Goal: Contribute content: Contribute content

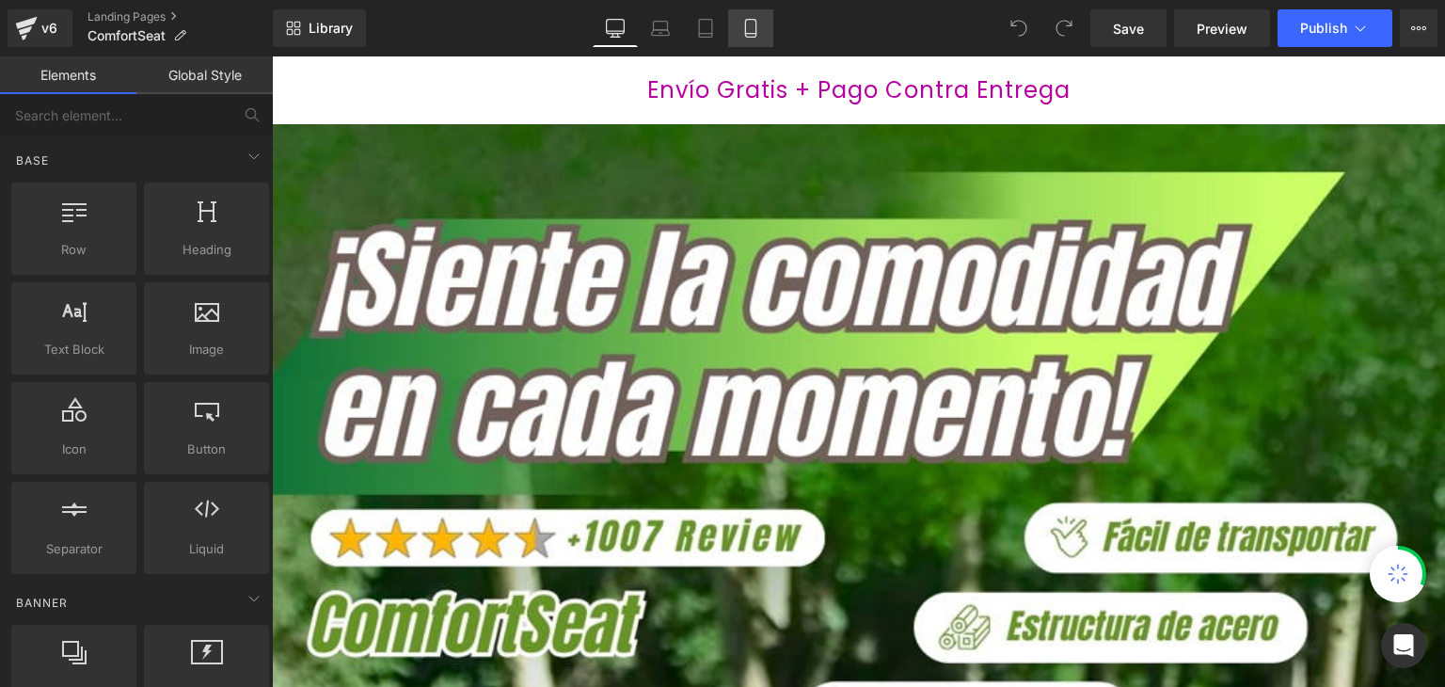
click at [748, 29] on icon at bounding box center [750, 28] width 19 height 19
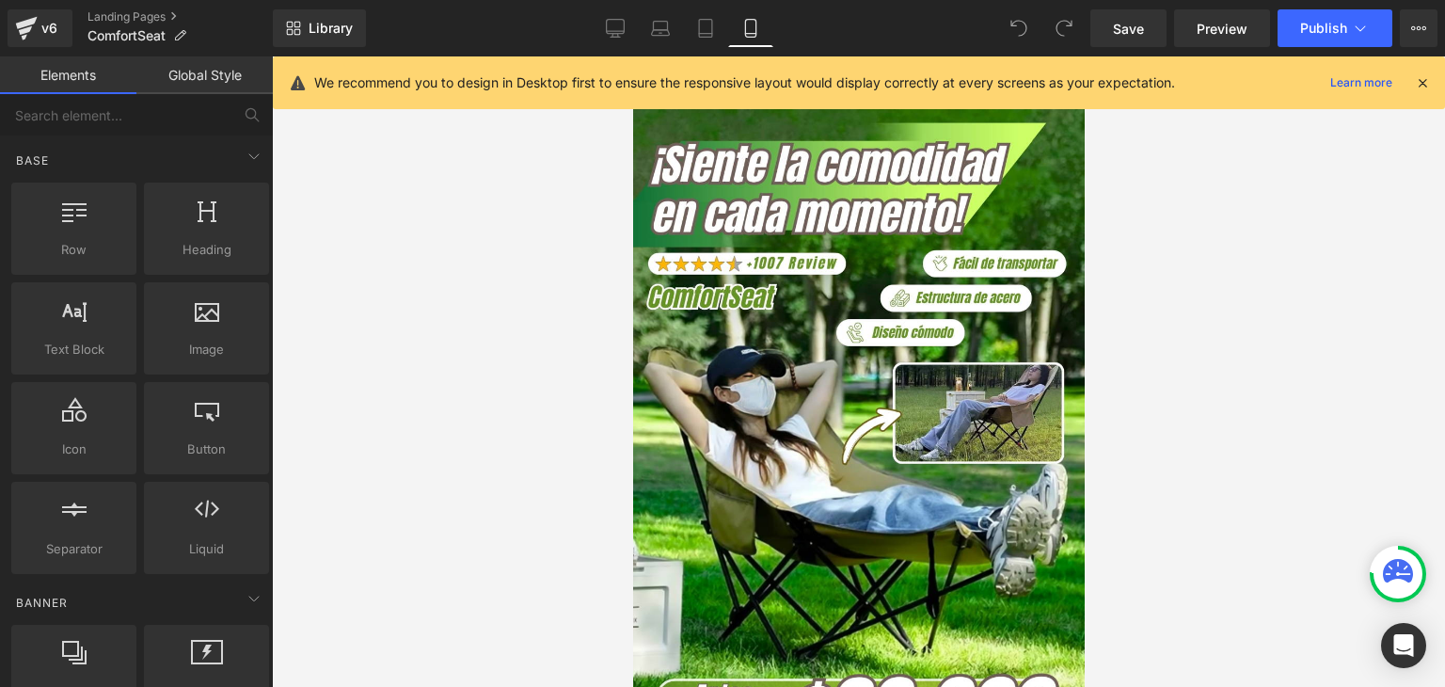
click at [1425, 80] on icon at bounding box center [1422, 82] width 17 height 17
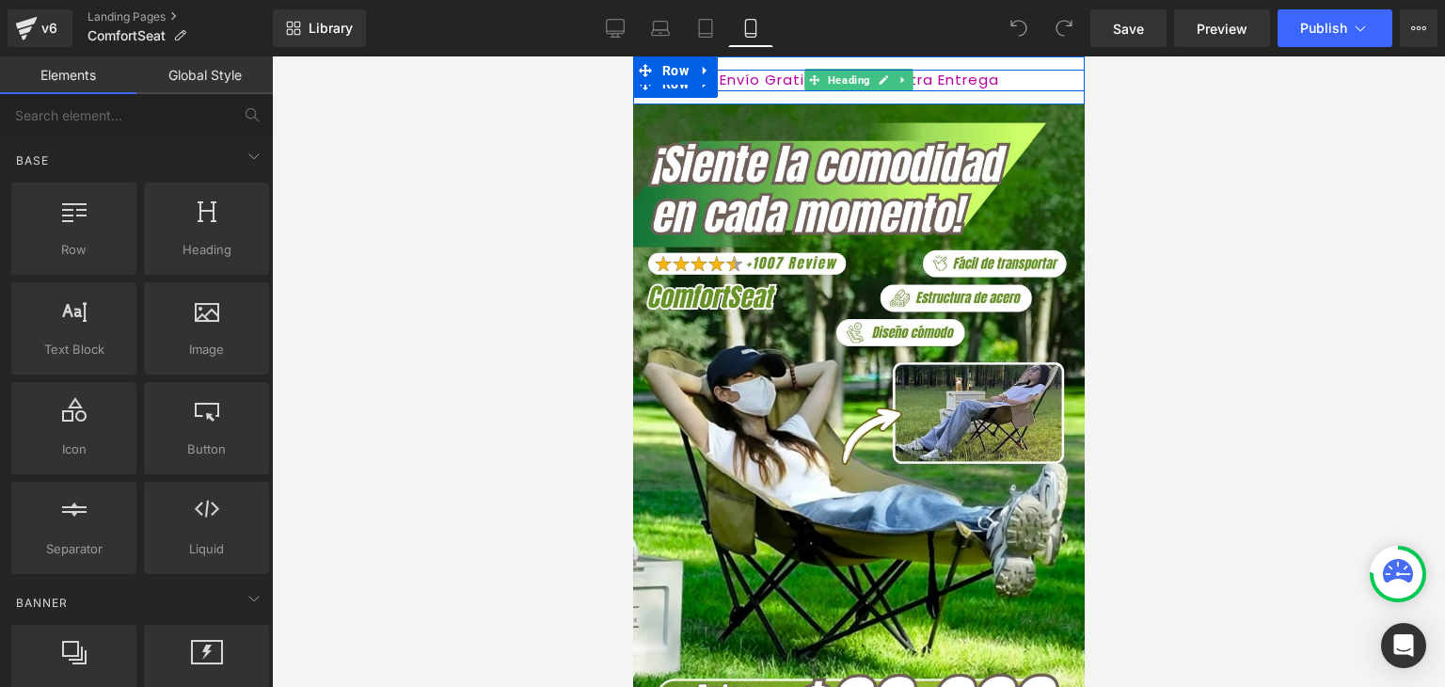
click at [762, 84] on span "Envío Gratis + Pago Contra Entrega" at bounding box center [858, 80] width 279 height 20
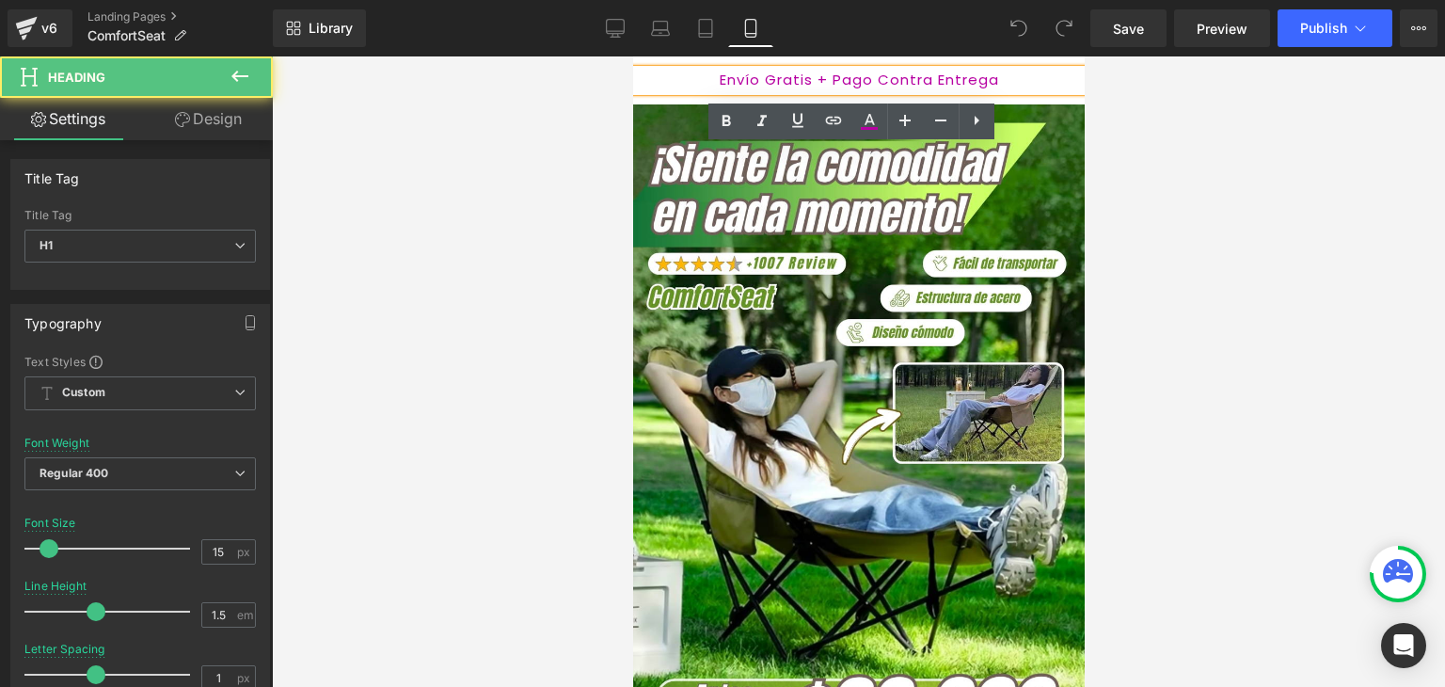
click at [776, 78] on span "Envío Gratis + Pago Contra Entrega" at bounding box center [858, 80] width 279 height 20
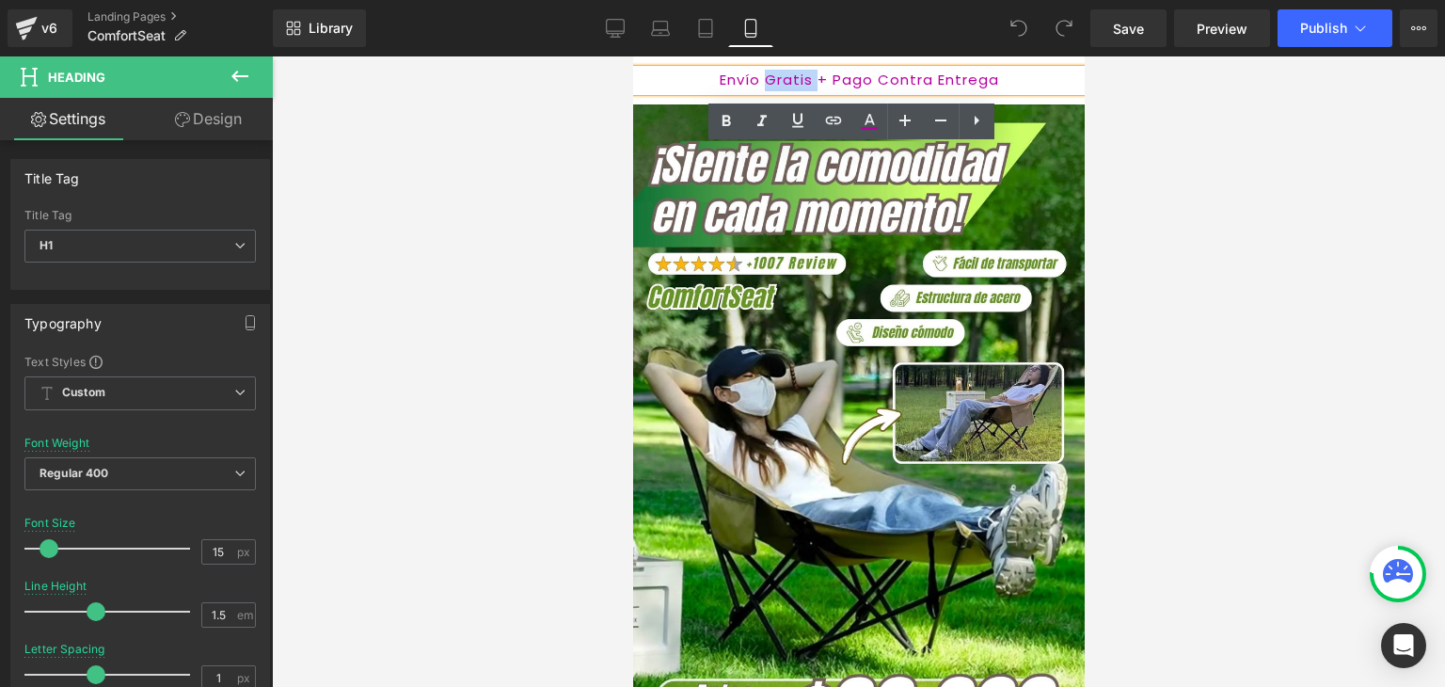
click at [776, 78] on span "Envío Gratis + Pago Contra Entrega" at bounding box center [858, 80] width 279 height 20
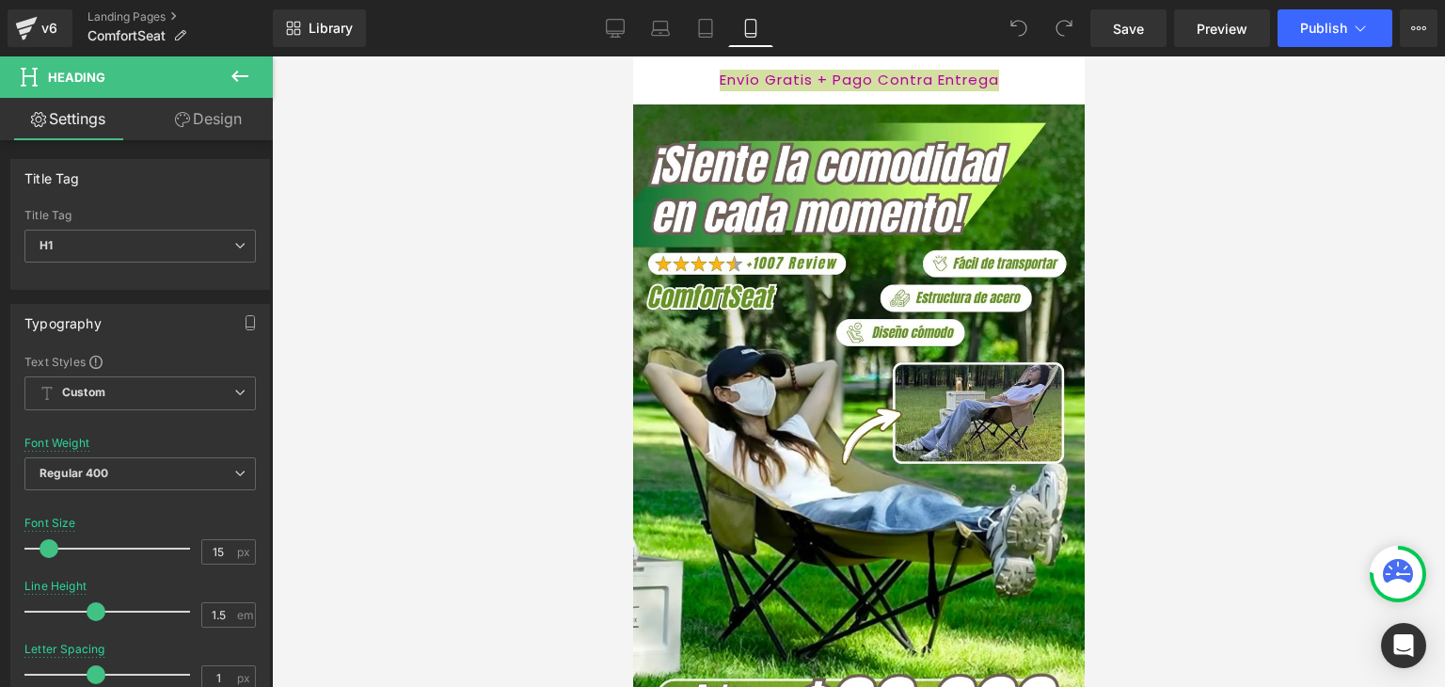
click at [203, 123] on link "Design" at bounding box center [208, 119] width 136 height 42
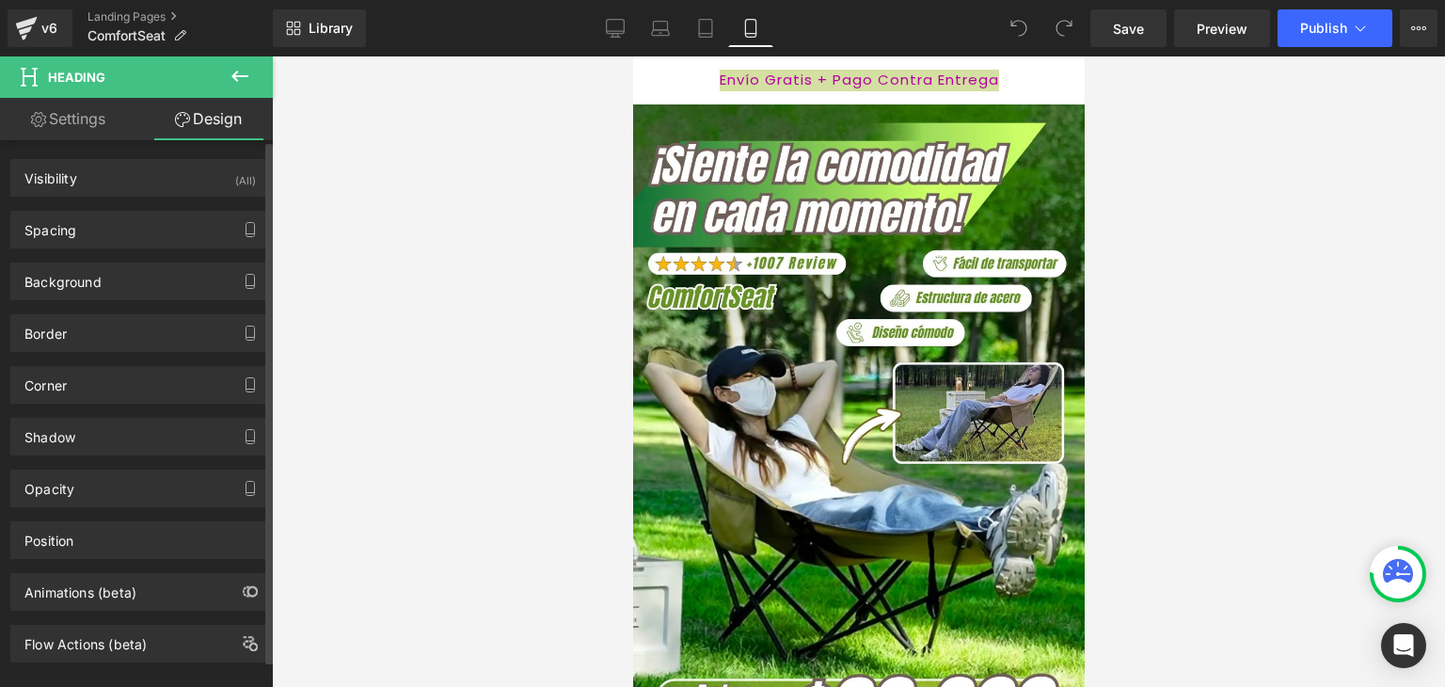
type input "transparent"
type input "0"
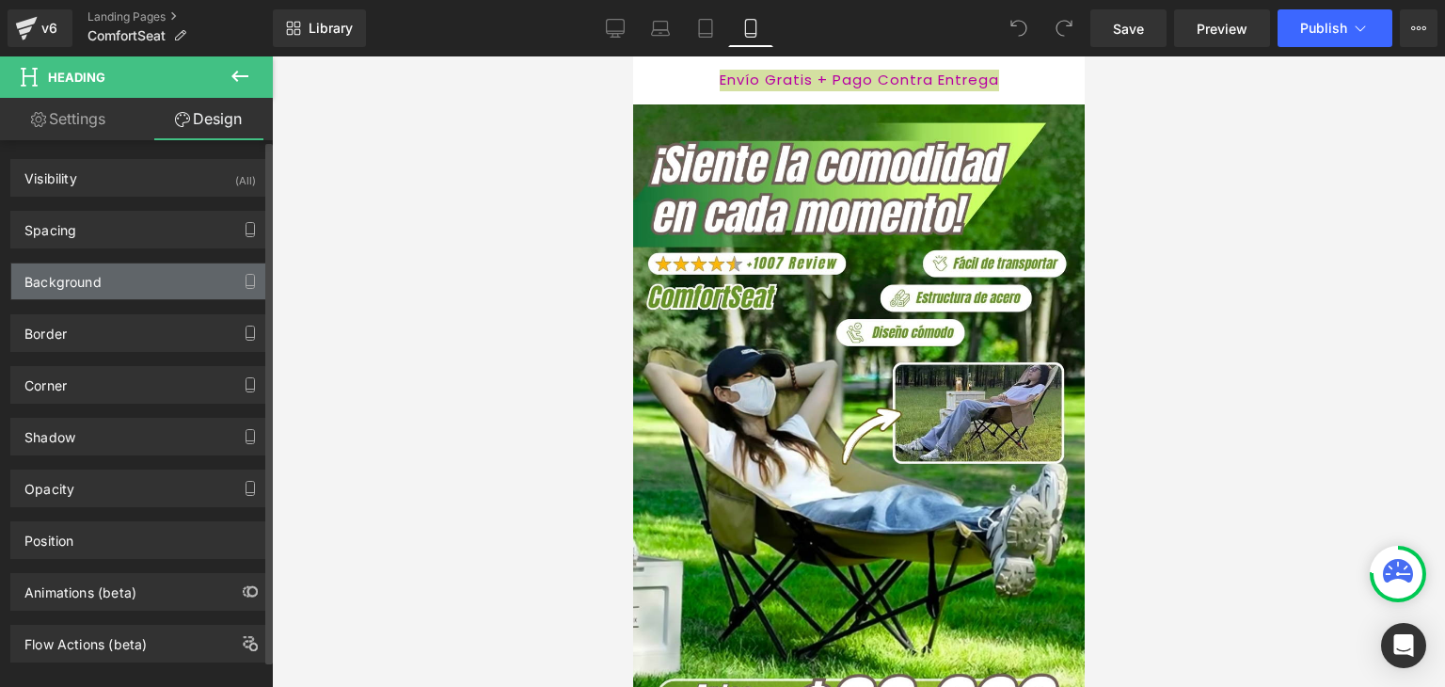
click at [67, 276] on div "Background" at bounding box center [62, 276] width 77 height 26
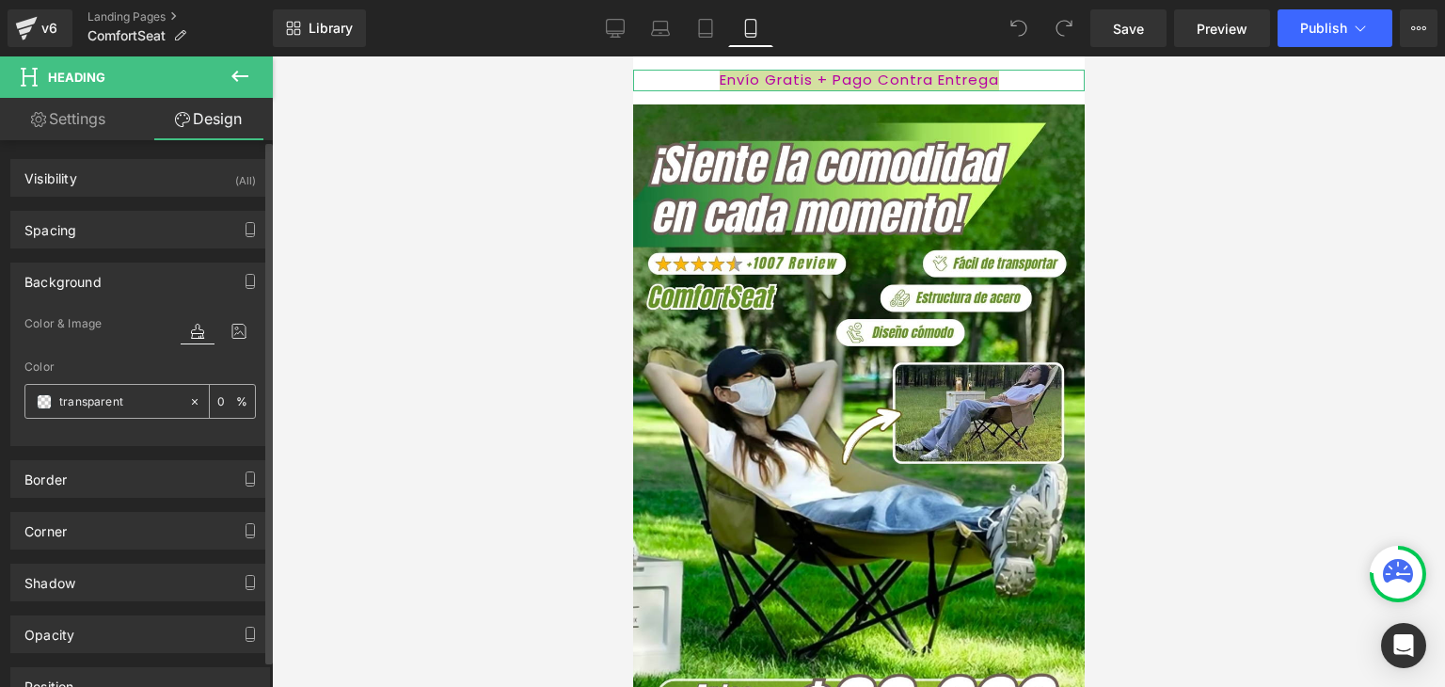
click at [102, 402] on input "transparent" at bounding box center [119, 401] width 120 height 21
paste input "#669525"
type input "#669525"
type input "100"
click at [188, 398] on icon at bounding box center [194, 401] width 13 height 13
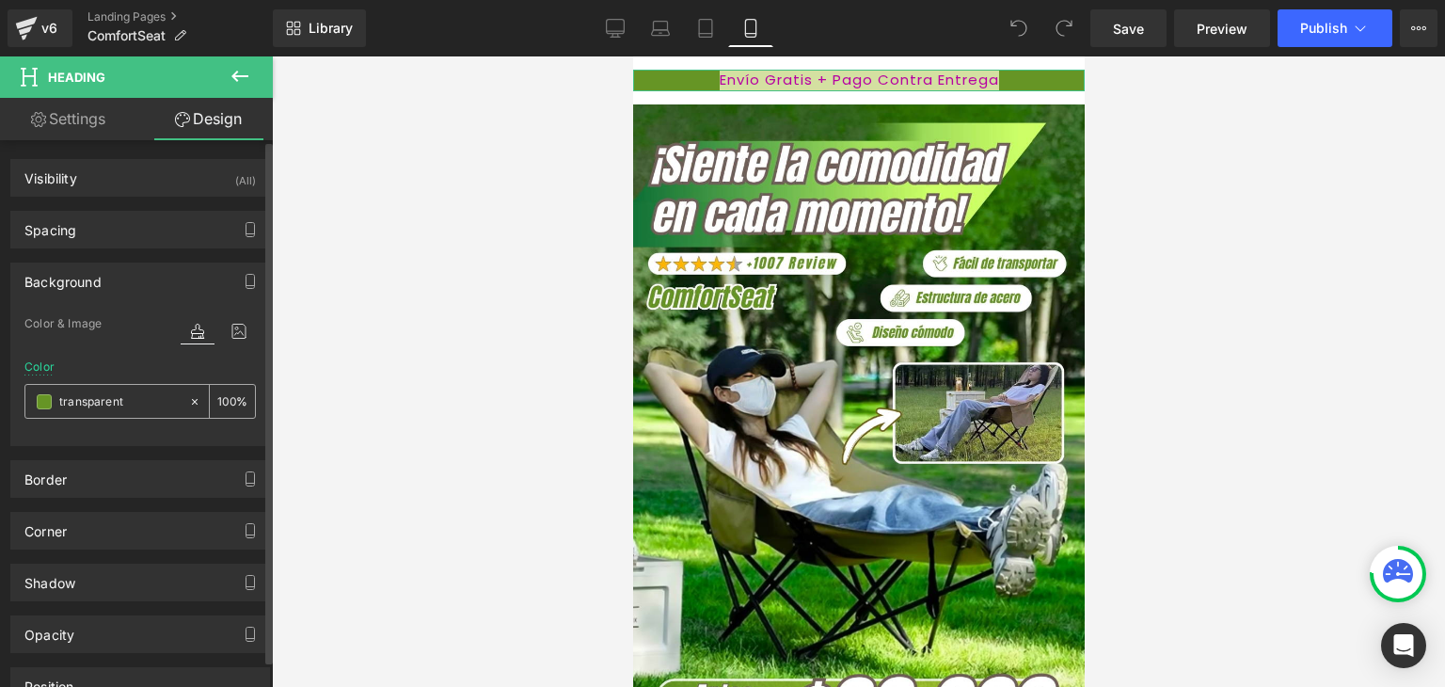
type input "none"
type input "0"
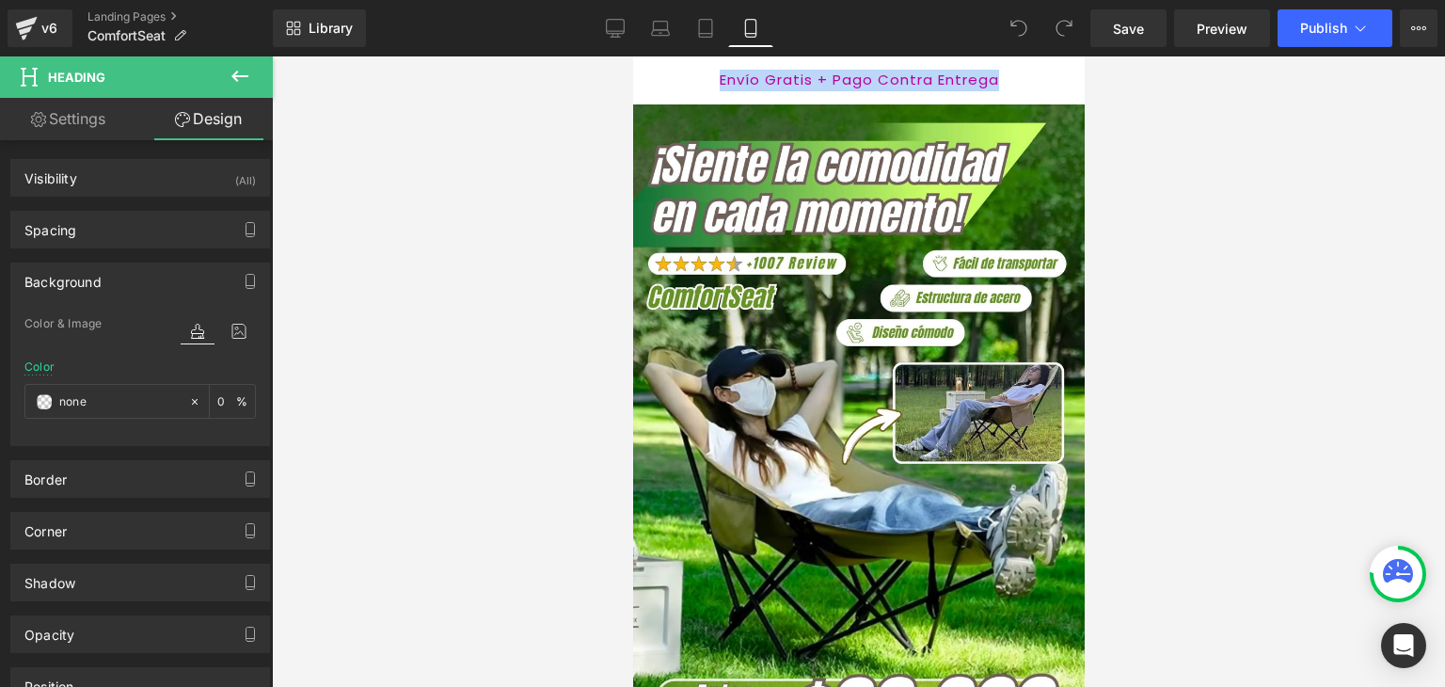
click at [735, 79] on span "Envío Gratis + Pago Contra Entrega" at bounding box center [858, 80] width 279 height 20
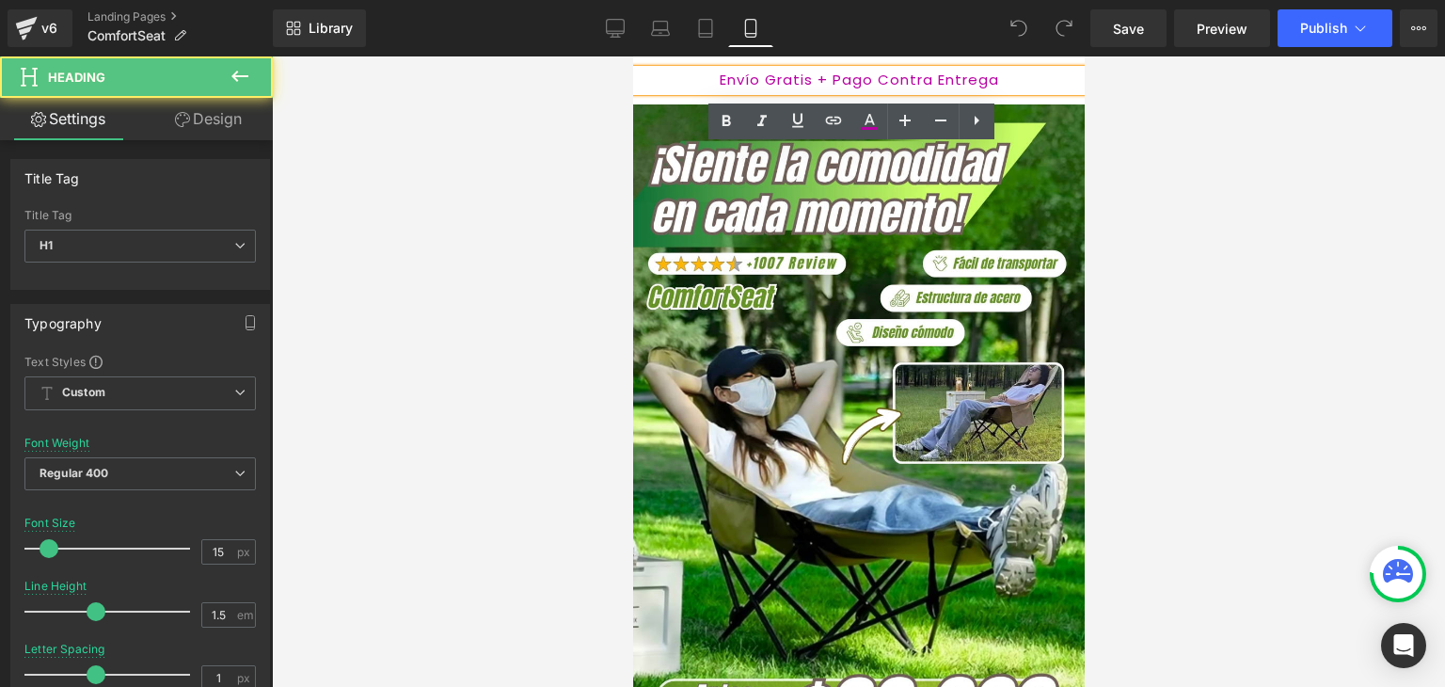
click at [729, 81] on span "Envío Gratis + Pago Contra Entrega" at bounding box center [858, 80] width 279 height 20
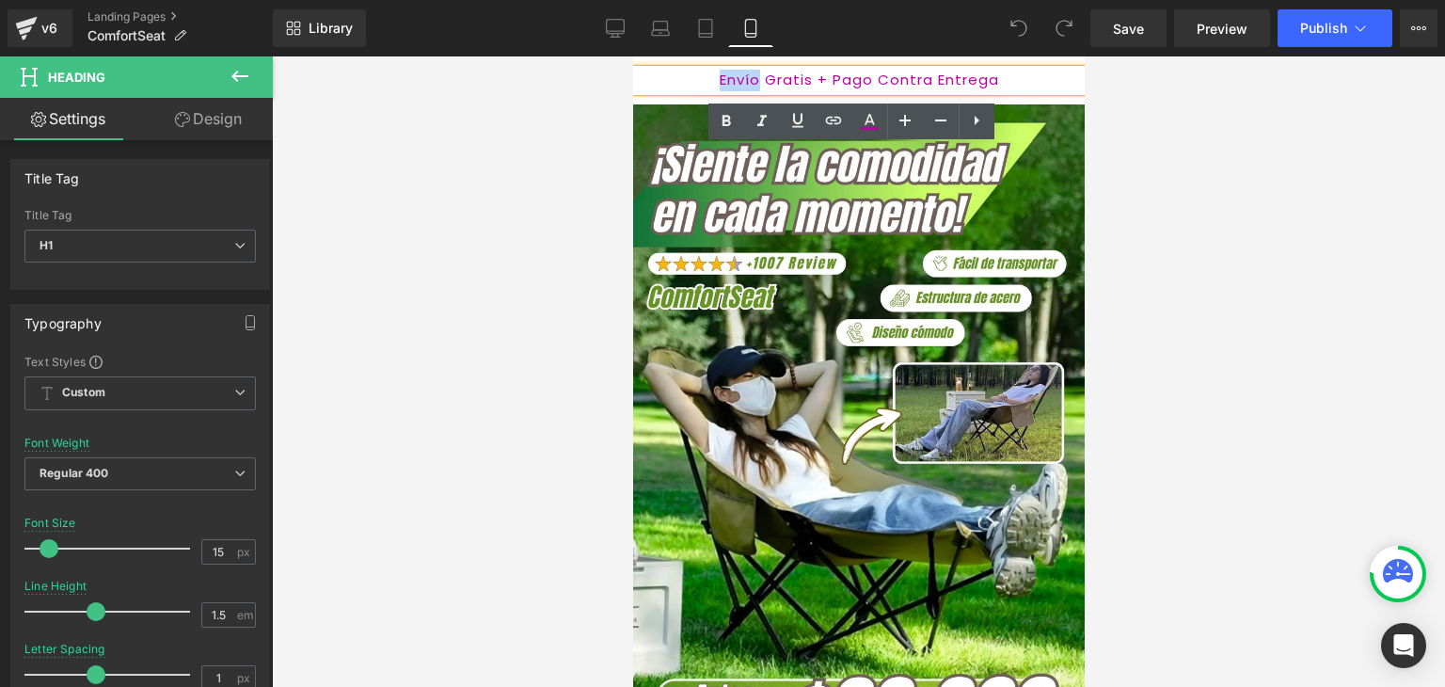
click at [730, 81] on span "Envío Gratis + Pago Contra Entrega" at bounding box center [858, 80] width 279 height 20
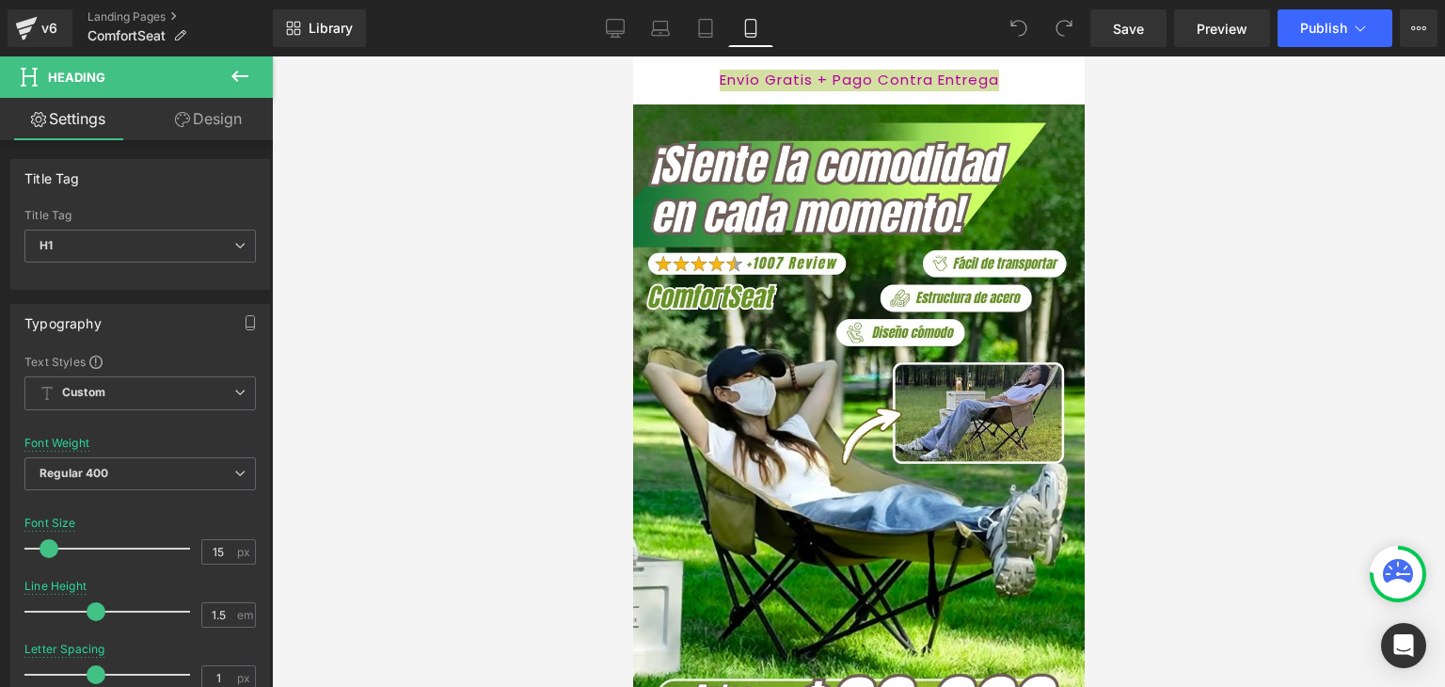
click at [191, 114] on link "Design" at bounding box center [208, 119] width 136 height 42
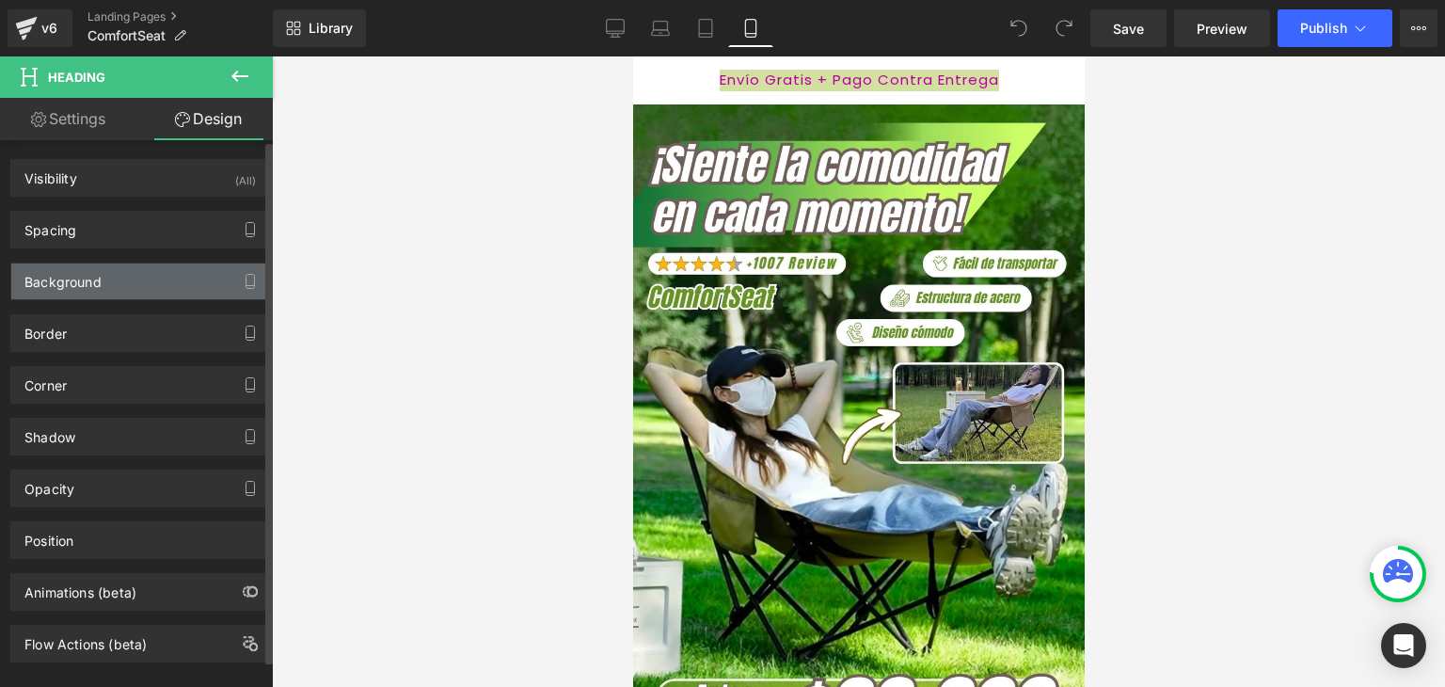
click at [77, 269] on div "Background" at bounding box center [62, 276] width 77 height 26
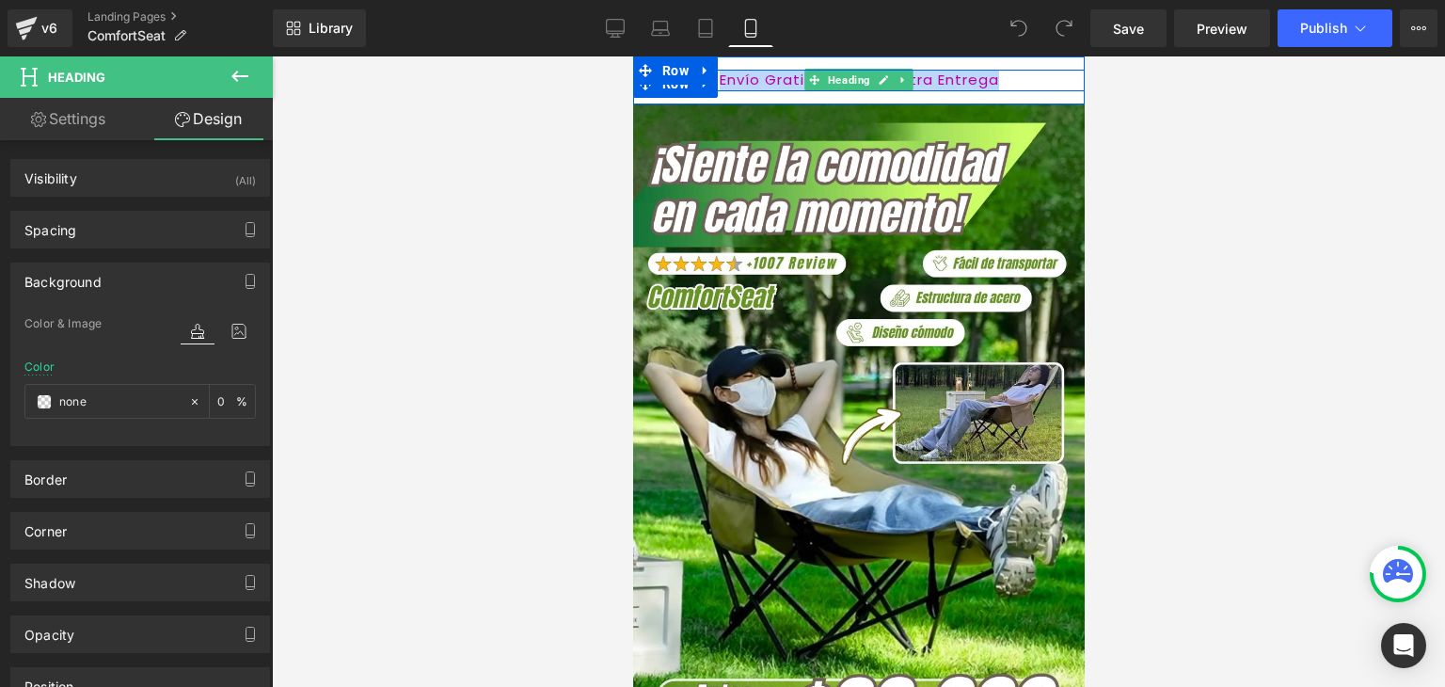
click at [751, 79] on span "Envío Gratis + Pago Contra Entrega" at bounding box center [858, 80] width 279 height 20
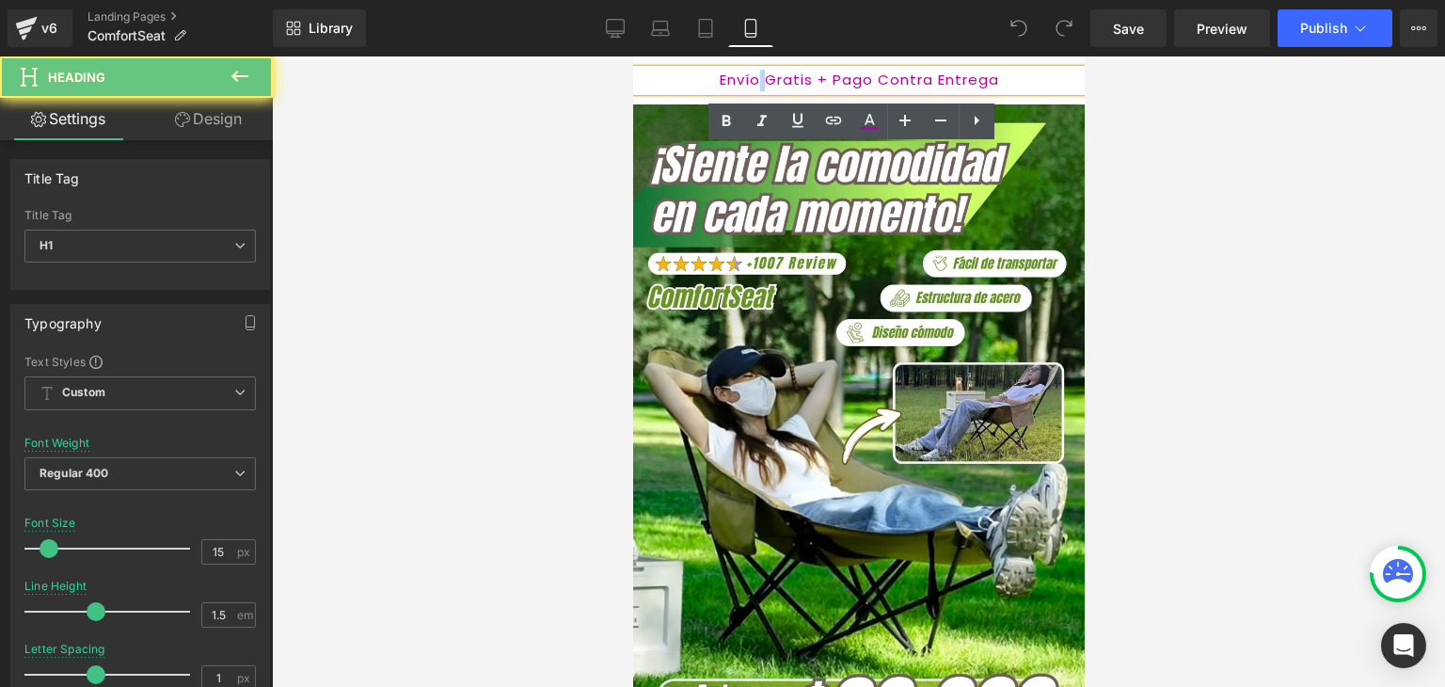
click at [751, 79] on span "Envío Gratis + Pago Contra Entrega" at bounding box center [858, 80] width 279 height 20
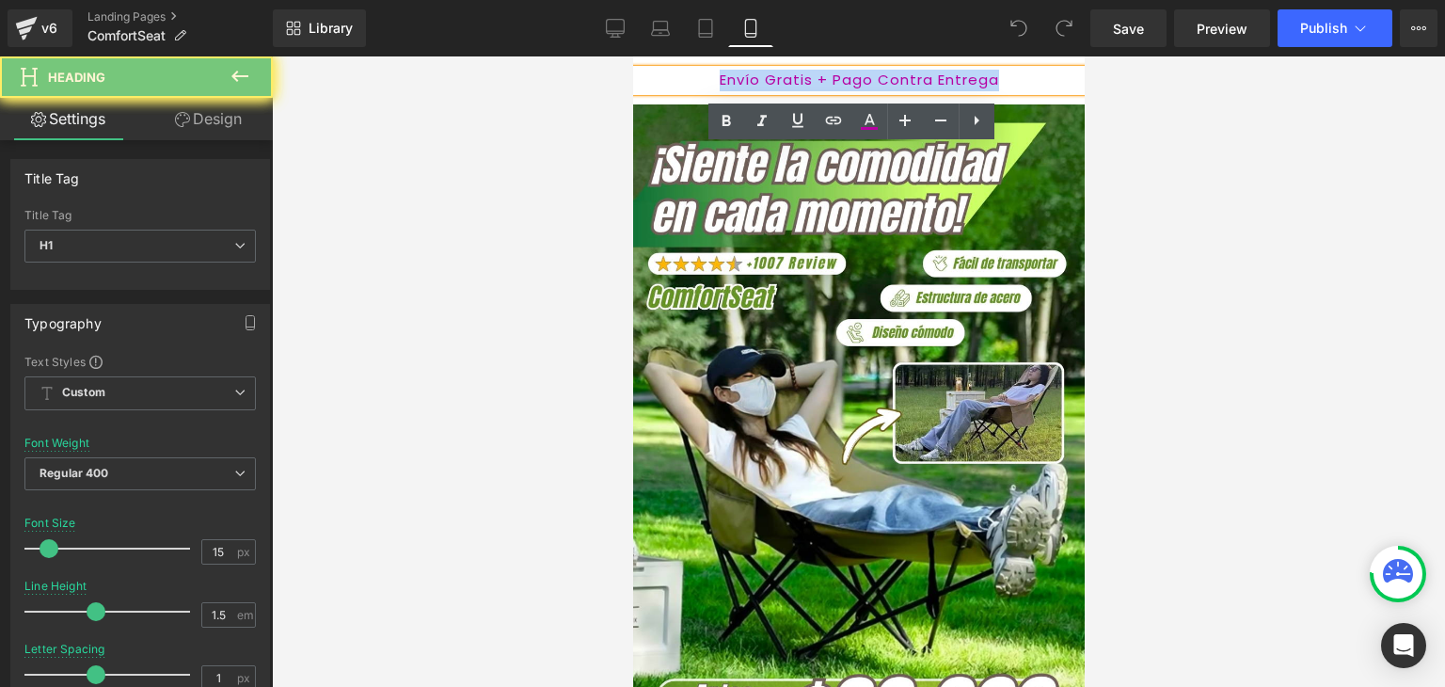
click at [751, 79] on span "Envío Gratis + Pago Contra Entrega" at bounding box center [858, 80] width 279 height 20
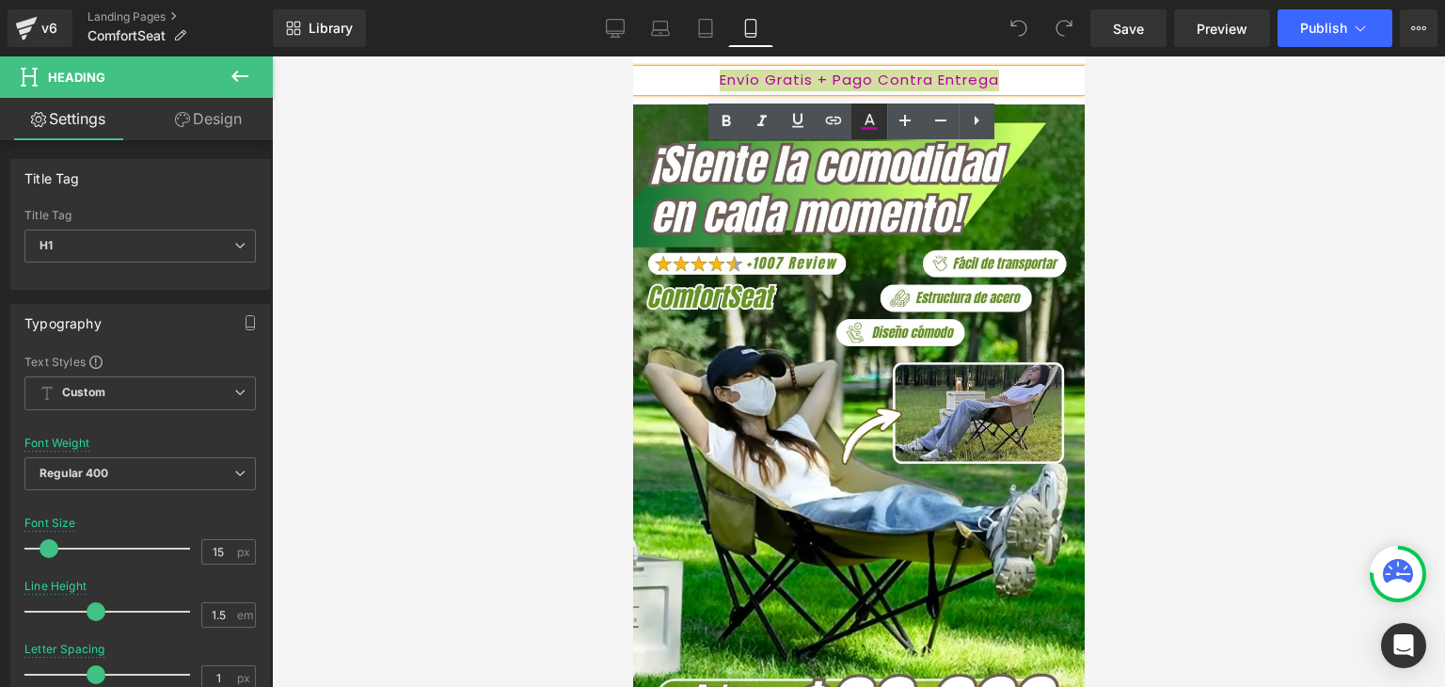
click at [875, 114] on icon at bounding box center [869, 121] width 23 height 23
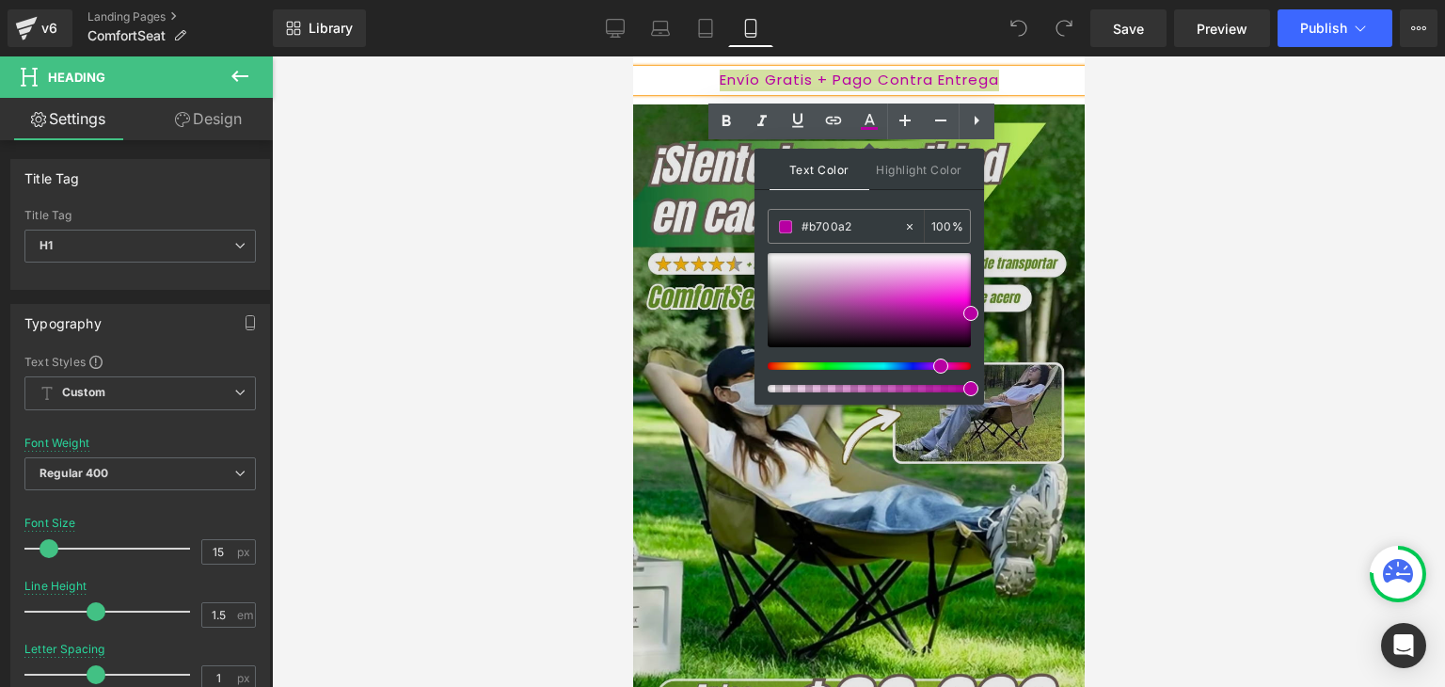
drag, startPoint x: 1492, startPoint y: 287, endPoint x: 751, endPoint y: 230, distance: 743.5
paste input "669525"
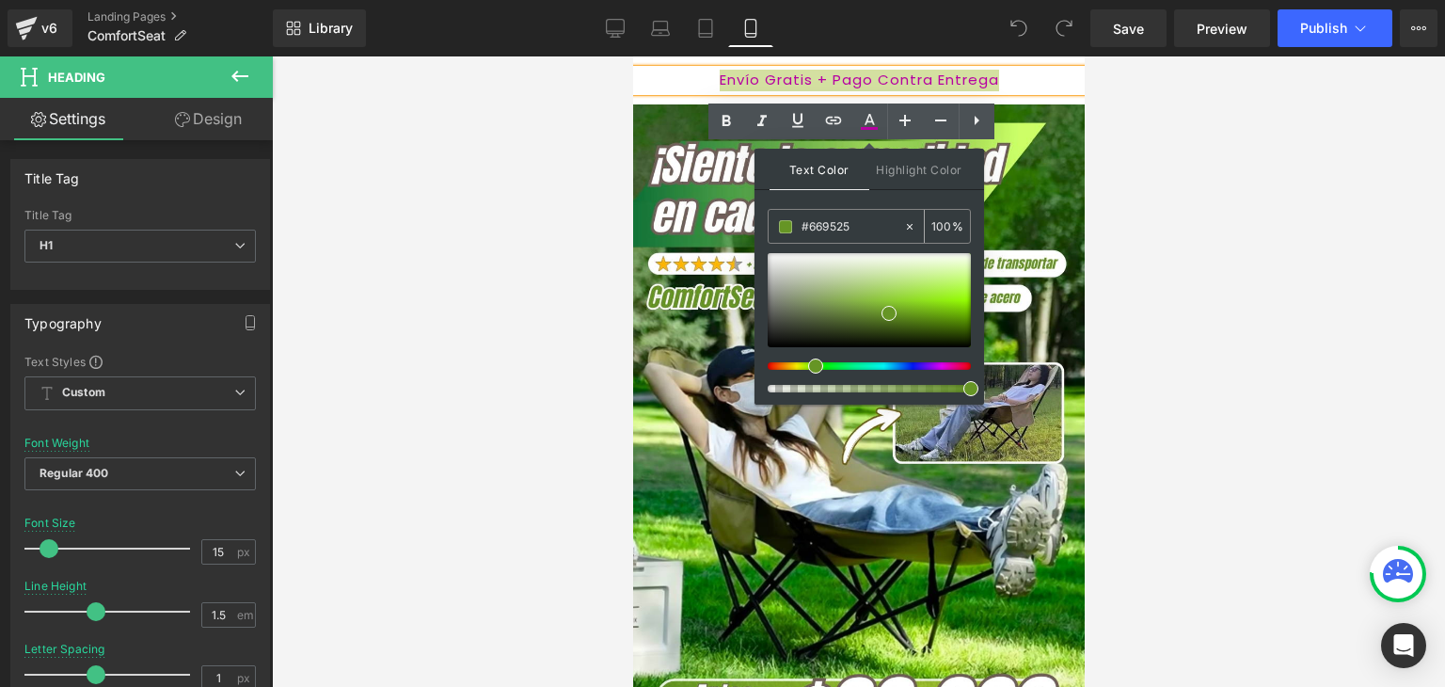
type input "#669525"
click at [788, 226] on span at bounding box center [785, 226] width 13 height 13
click at [790, 221] on span at bounding box center [785, 226] width 13 height 13
click at [787, 224] on span at bounding box center [785, 226] width 13 height 13
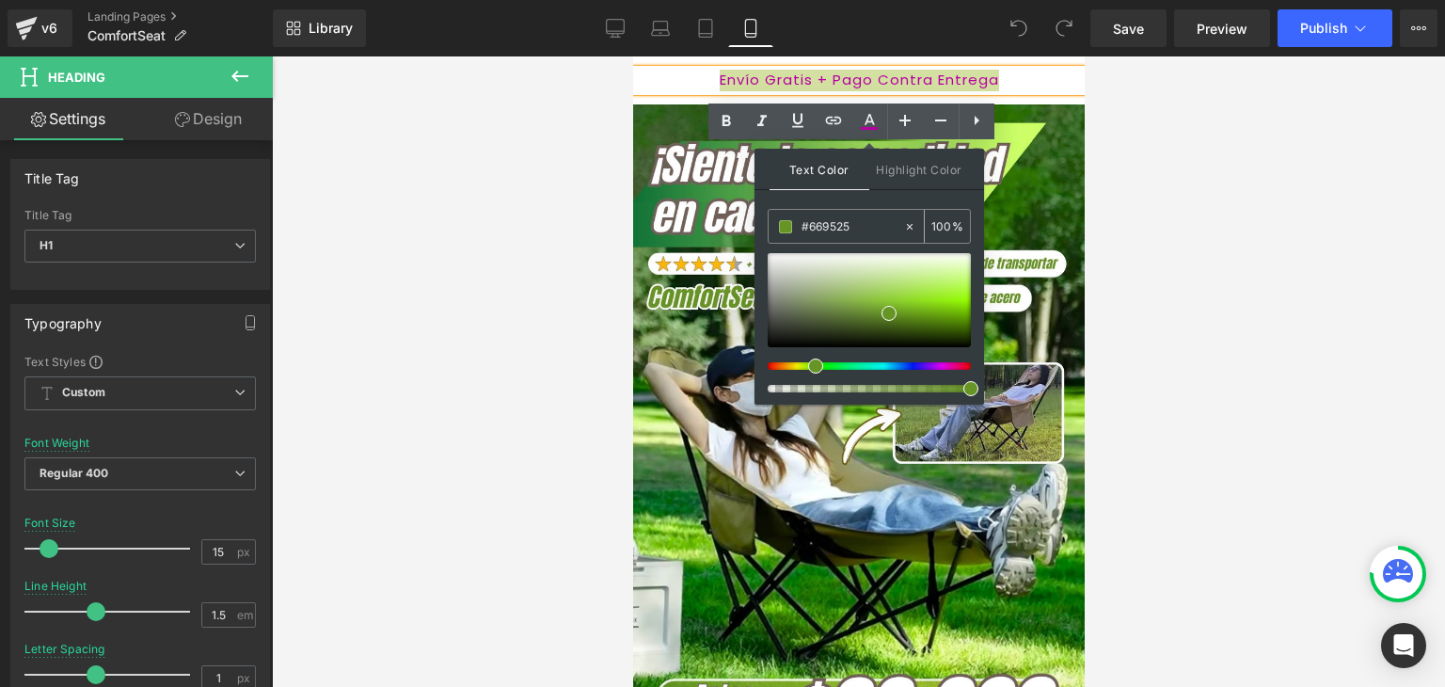
click at [787, 224] on span at bounding box center [785, 226] width 13 height 13
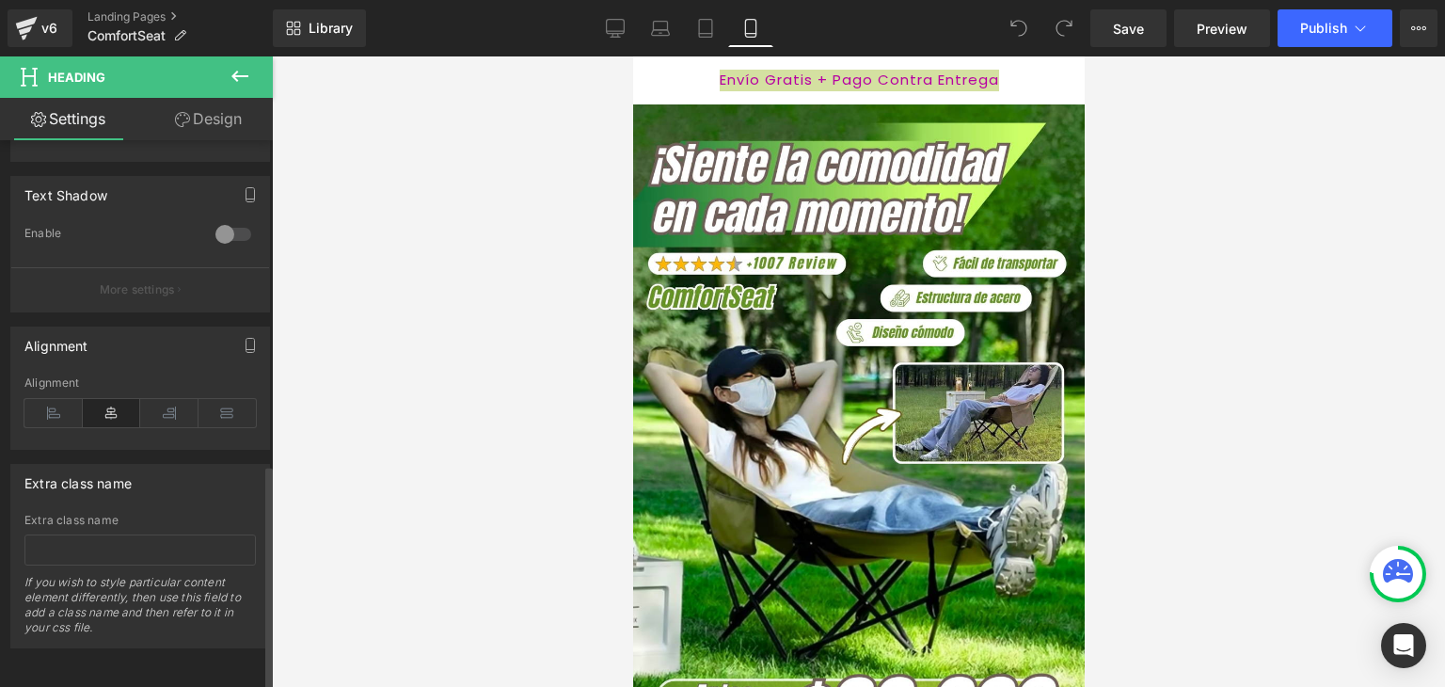
scroll to position [408, 0]
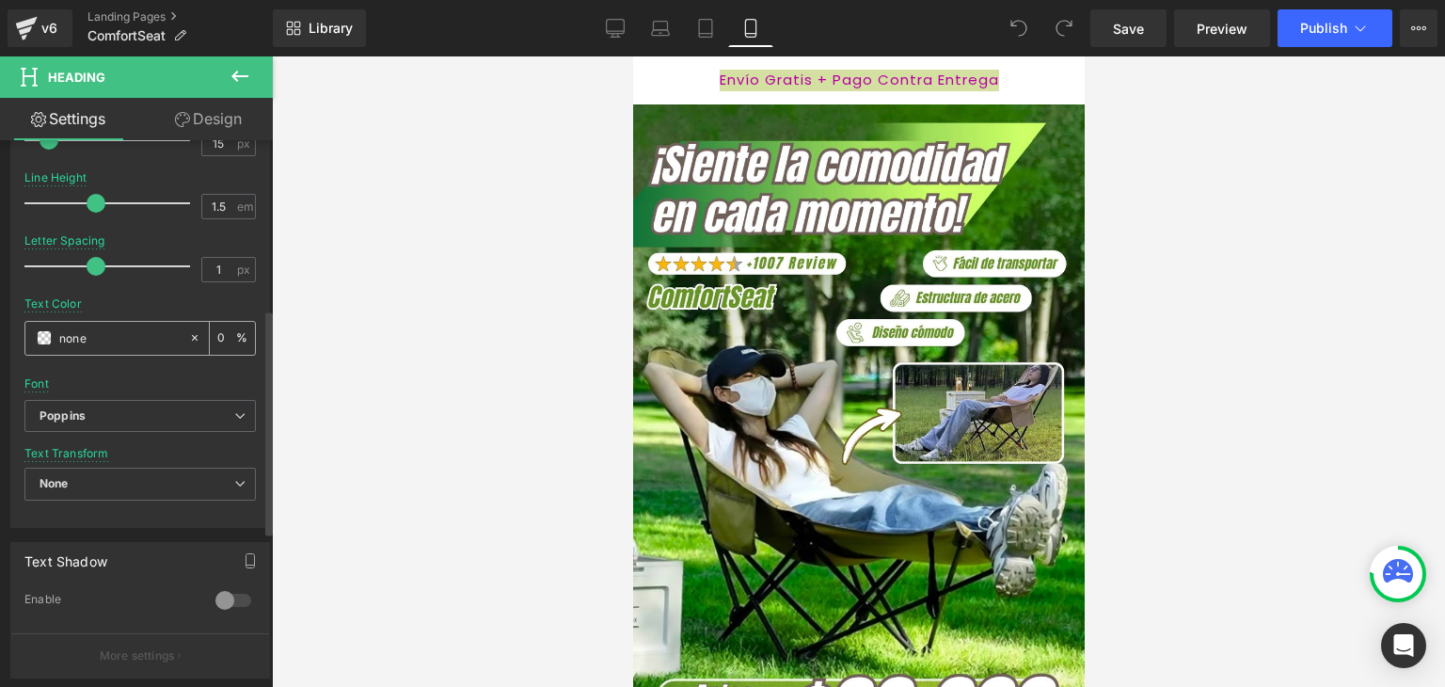
click at [100, 332] on input "none" at bounding box center [119, 337] width 120 height 21
paste input "#669525"
type input "#669525"
type input "100"
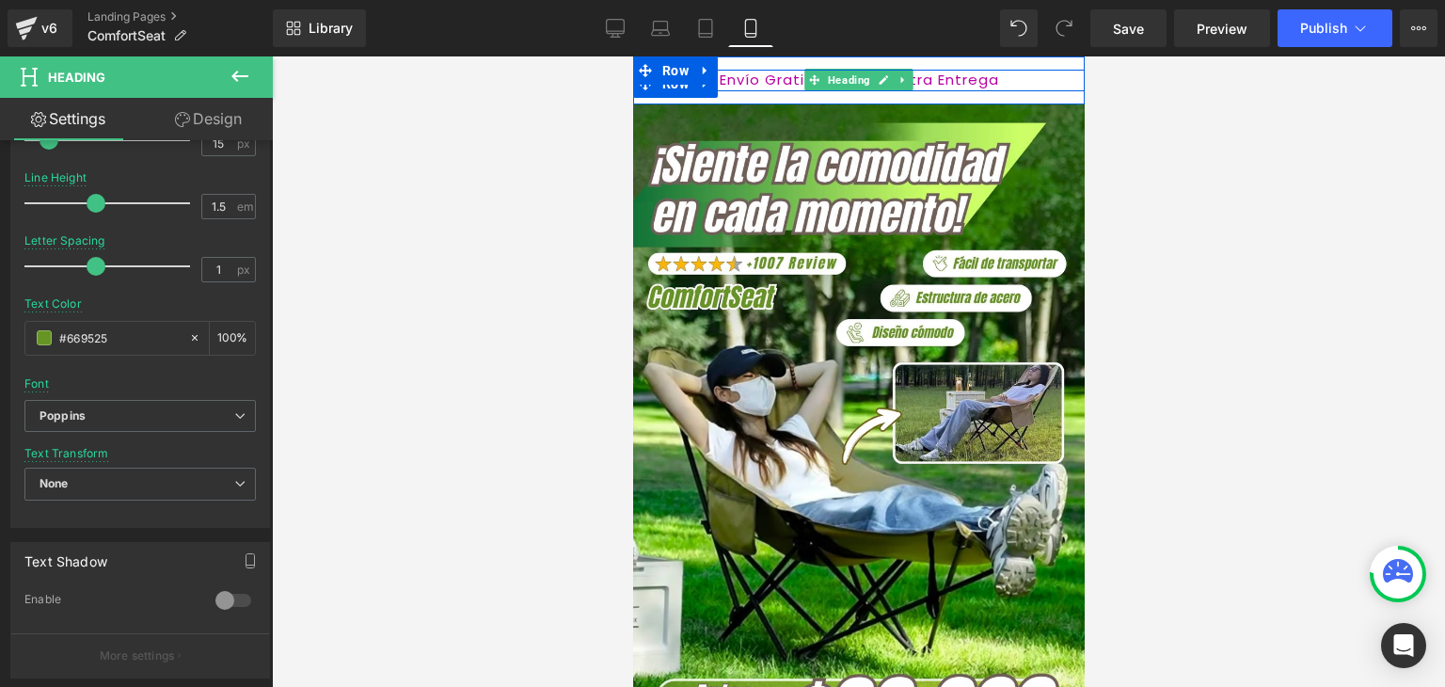
type input "#669525"
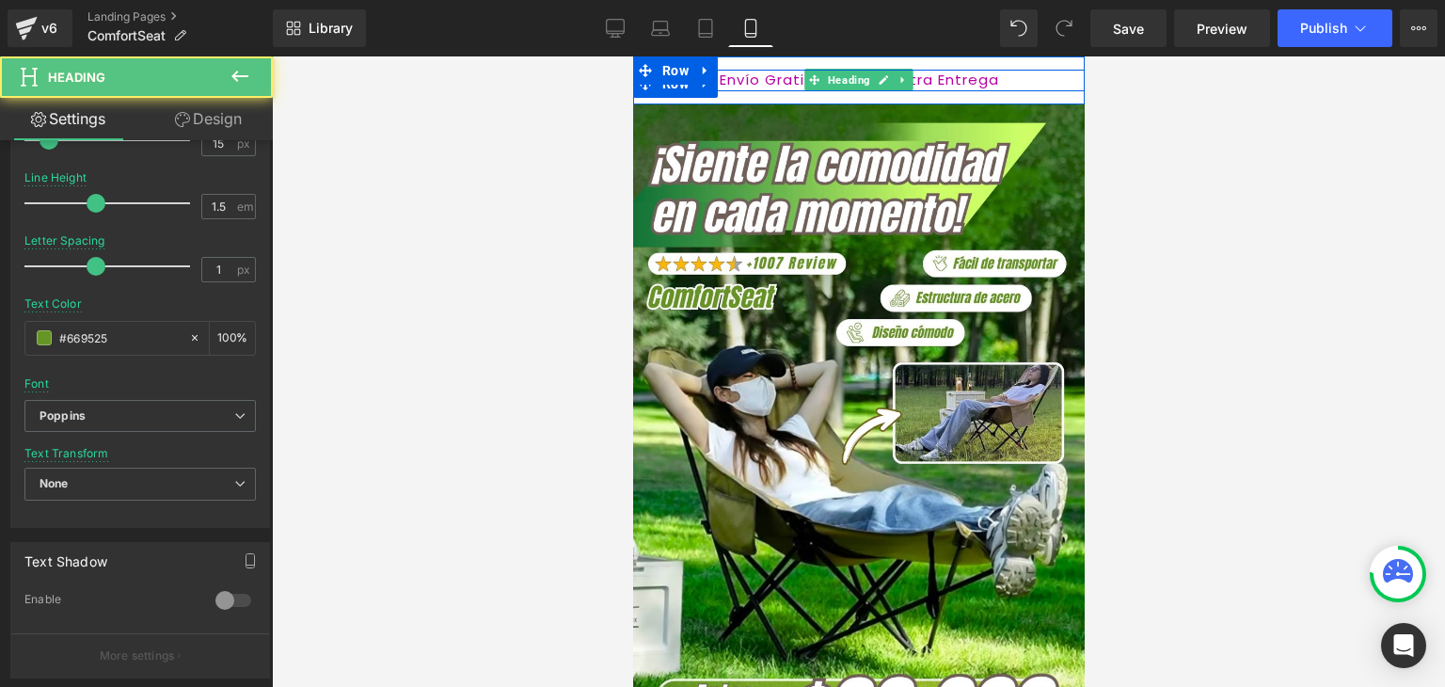
click at [733, 78] on span "Envío Gratis + Pago Contra Entrega" at bounding box center [858, 80] width 279 height 20
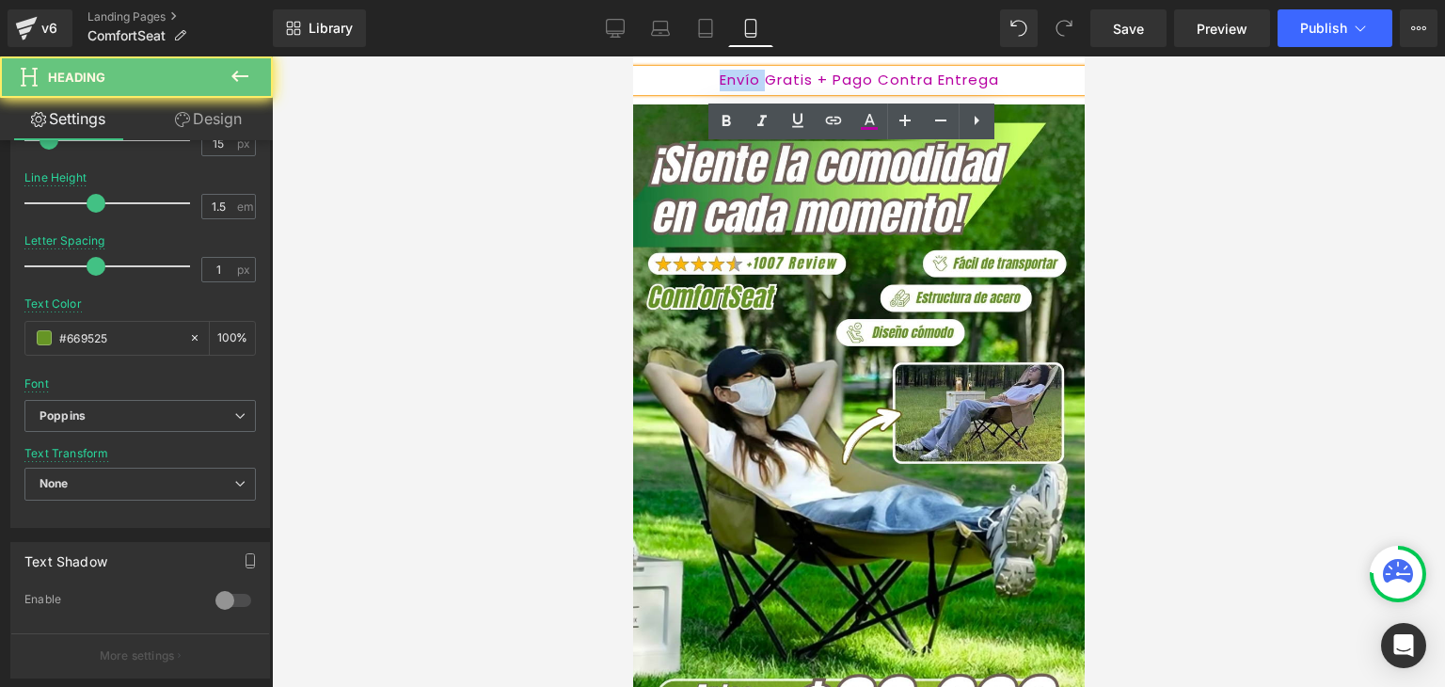
click at [733, 78] on span "Envío Gratis + Pago Contra Entrega" at bounding box center [858, 80] width 279 height 20
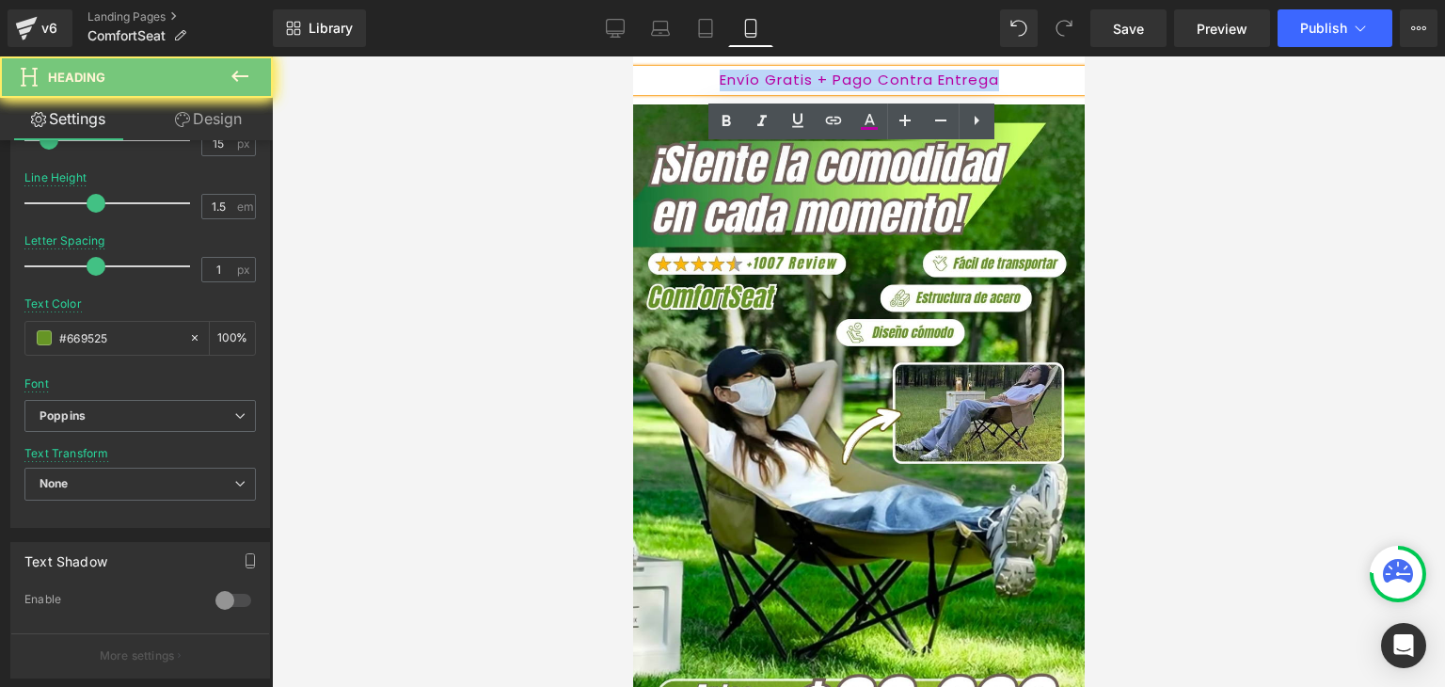
click at [733, 78] on span "Envío Gratis + Pago Contra Entrega" at bounding box center [858, 80] width 279 height 20
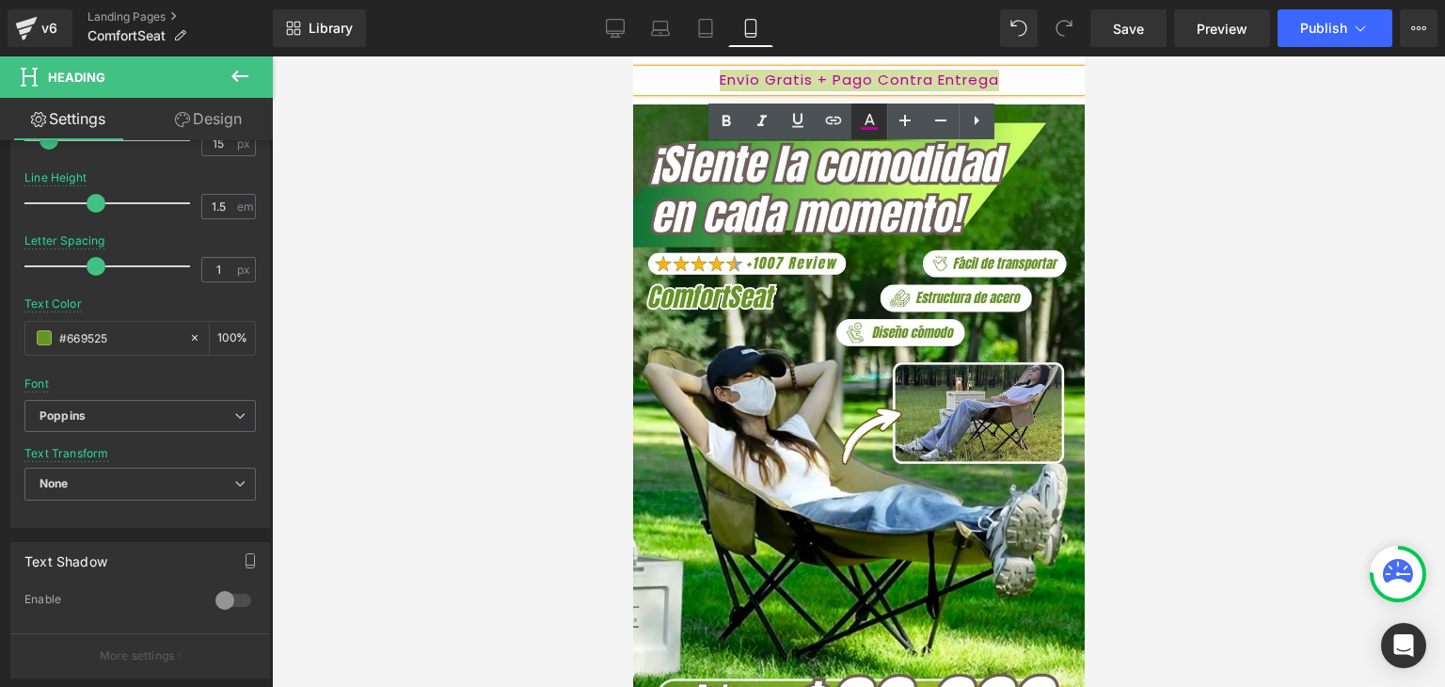
click at [863, 119] on icon at bounding box center [869, 121] width 23 height 23
type input "#b700a2"
type input "100"
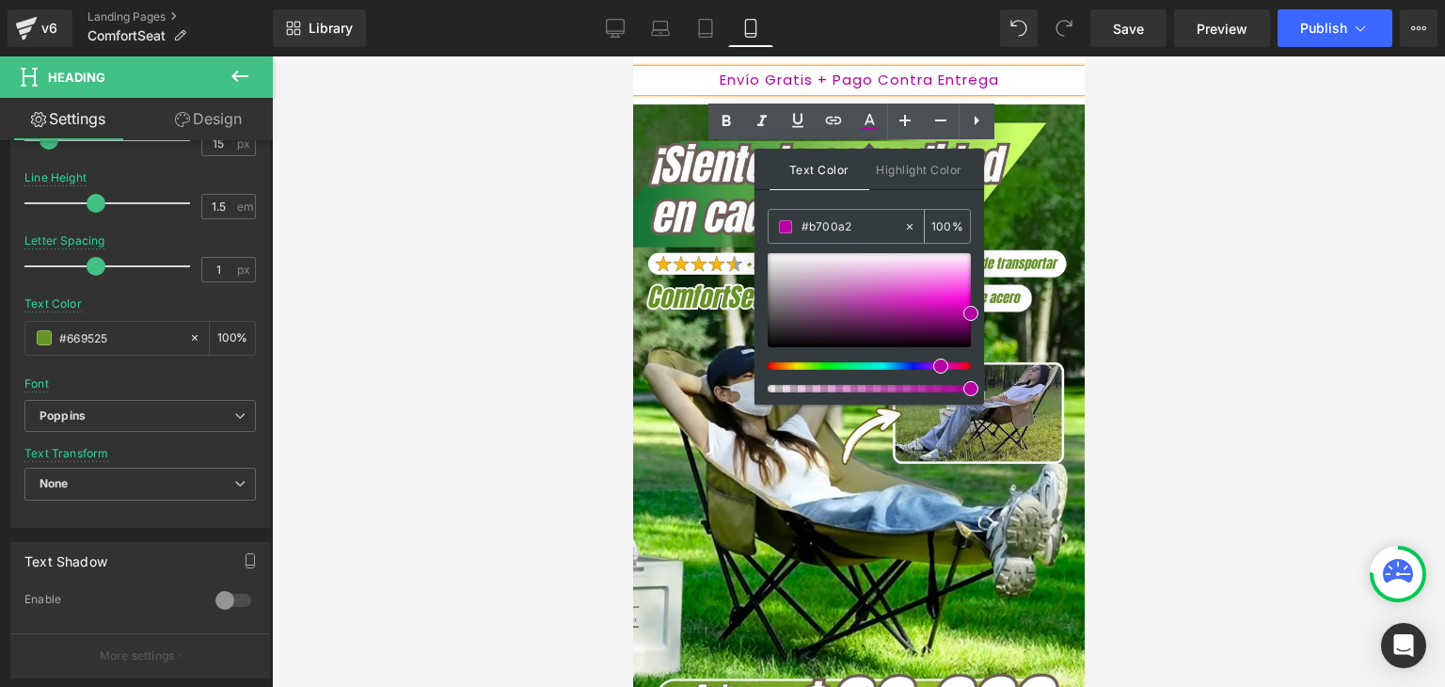
drag, startPoint x: 865, startPoint y: 228, endPoint x: 793, endPoint y: 241, distance: 73.6
click at [793, 241] on div "#b700a2" at bounding box center [836, 226] width 135 height 33
paste input "669525"
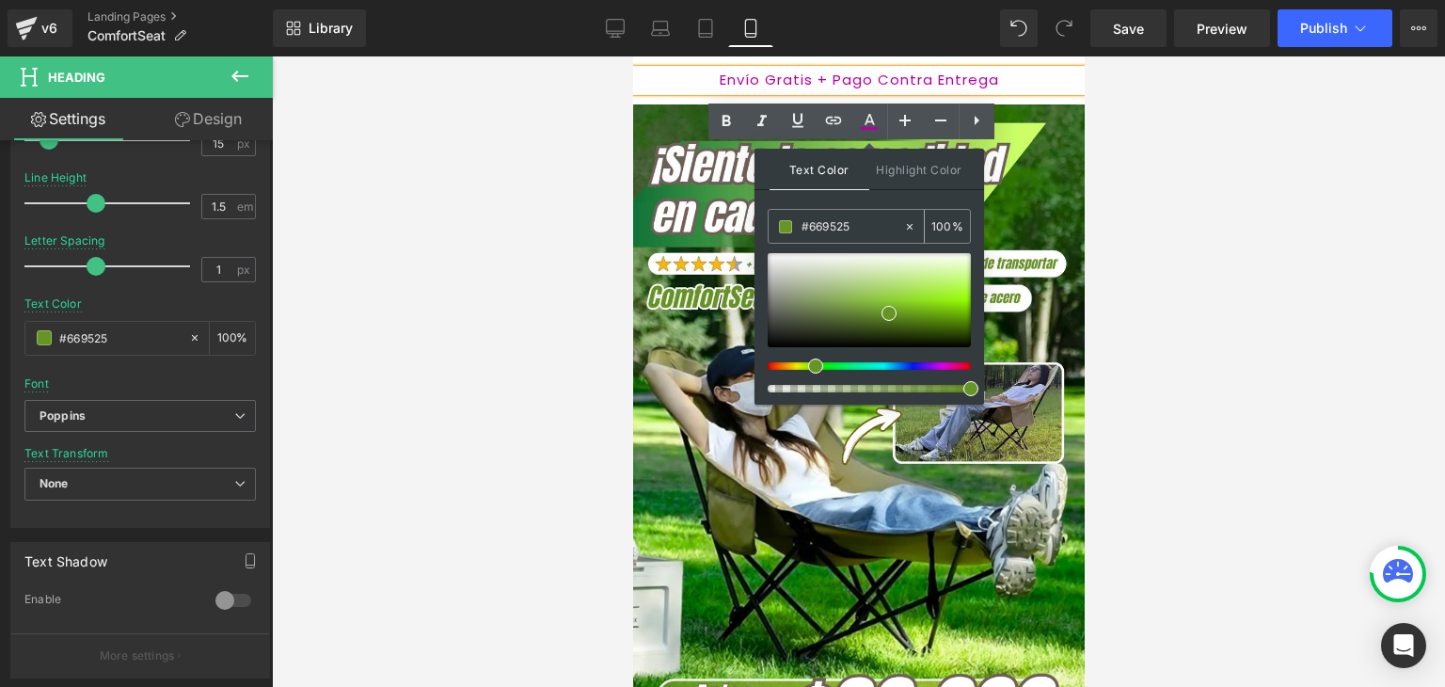
type input "#669525"
click at [786, 223] on span at bounding box center [785, 226] width 13 height 13
click at [784, 224] on span at bounding box center [785, 226] width 13 height 13
click at [740, 80] on h1 "Envío Gratis + Pago Contra Entrega" at bounding box center [858, 81] width 452 height 22
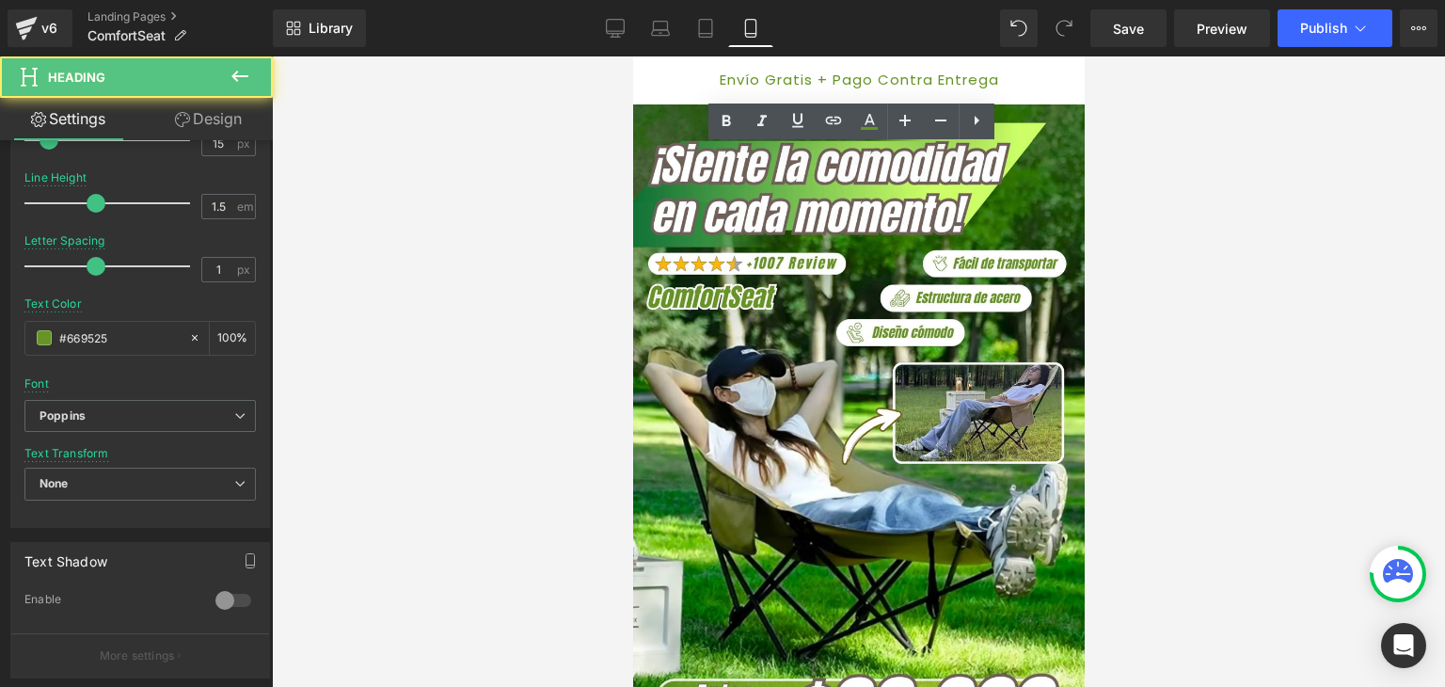
click at [1322, 182] on div at bounding box center [858, 371] width 1173 height 630
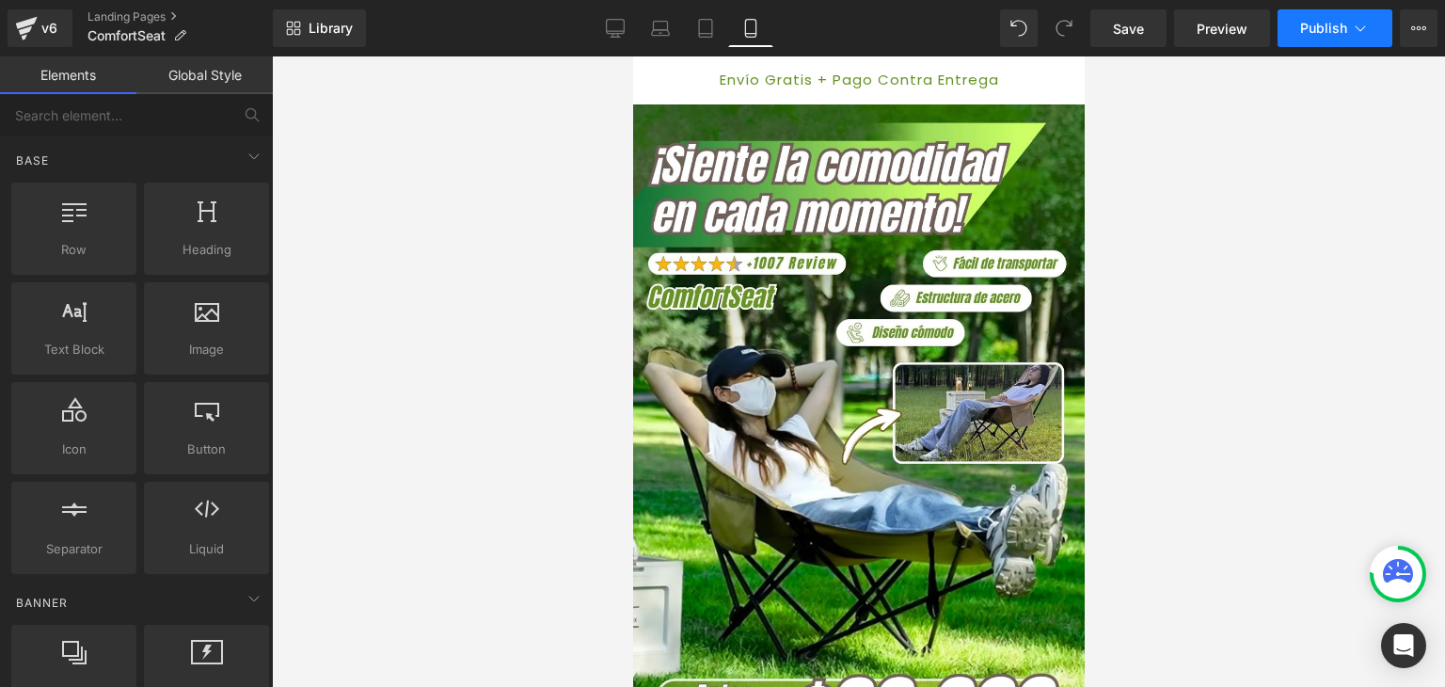
click at [1336, 33] on span "Publish" at bounding box center [1323, 28] width 47 height 15
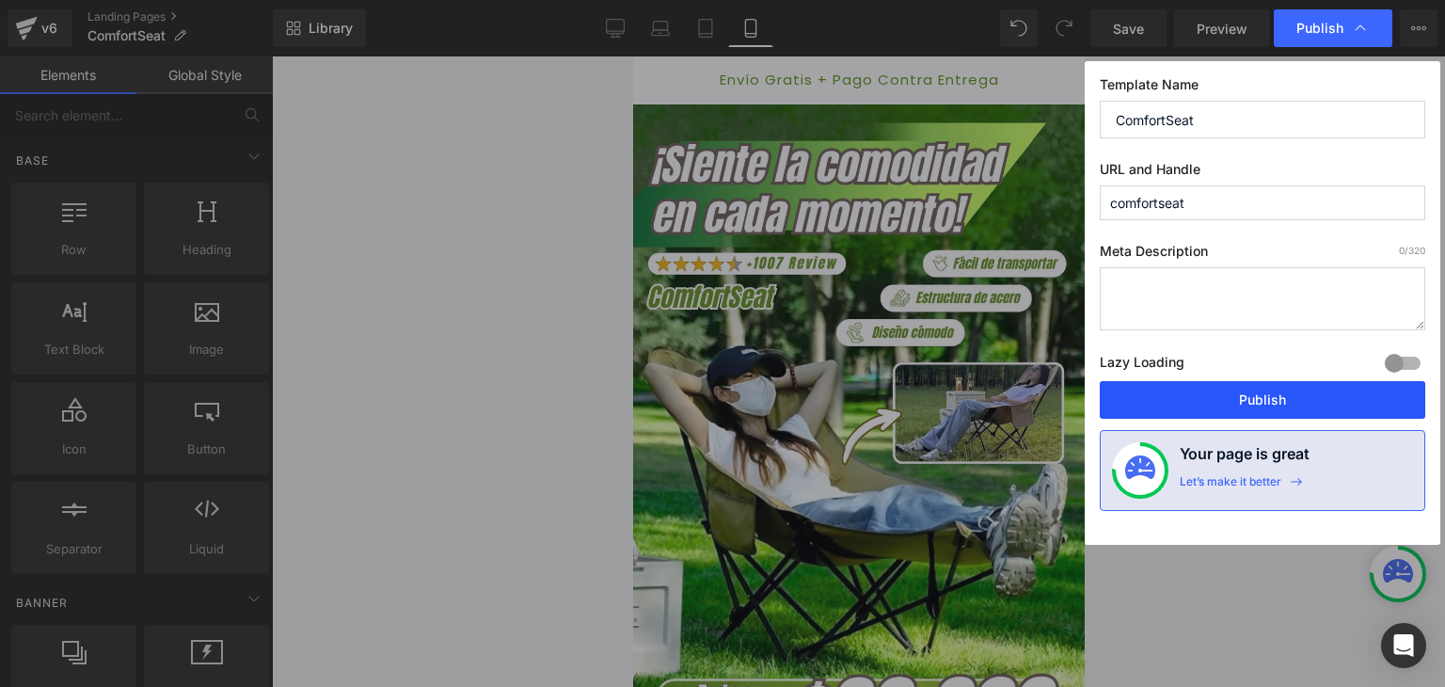
click at [1263, 399] on button "Publish" at bounding box center [1263, 400] width 326 height 38
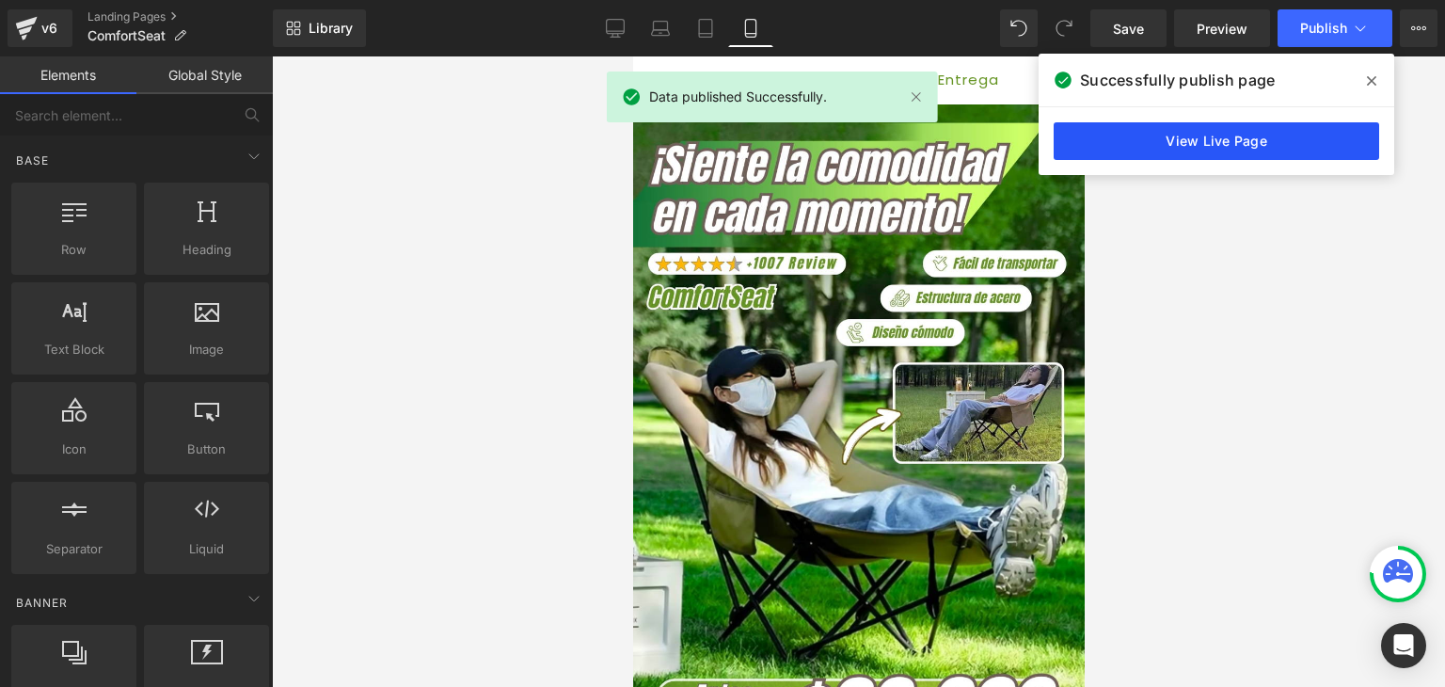
click at [1229, 136] on link "View Live Page" at bounding box center [1217, 141] width 326 height 38
